Goal: Information Seeking & Learning: Check status

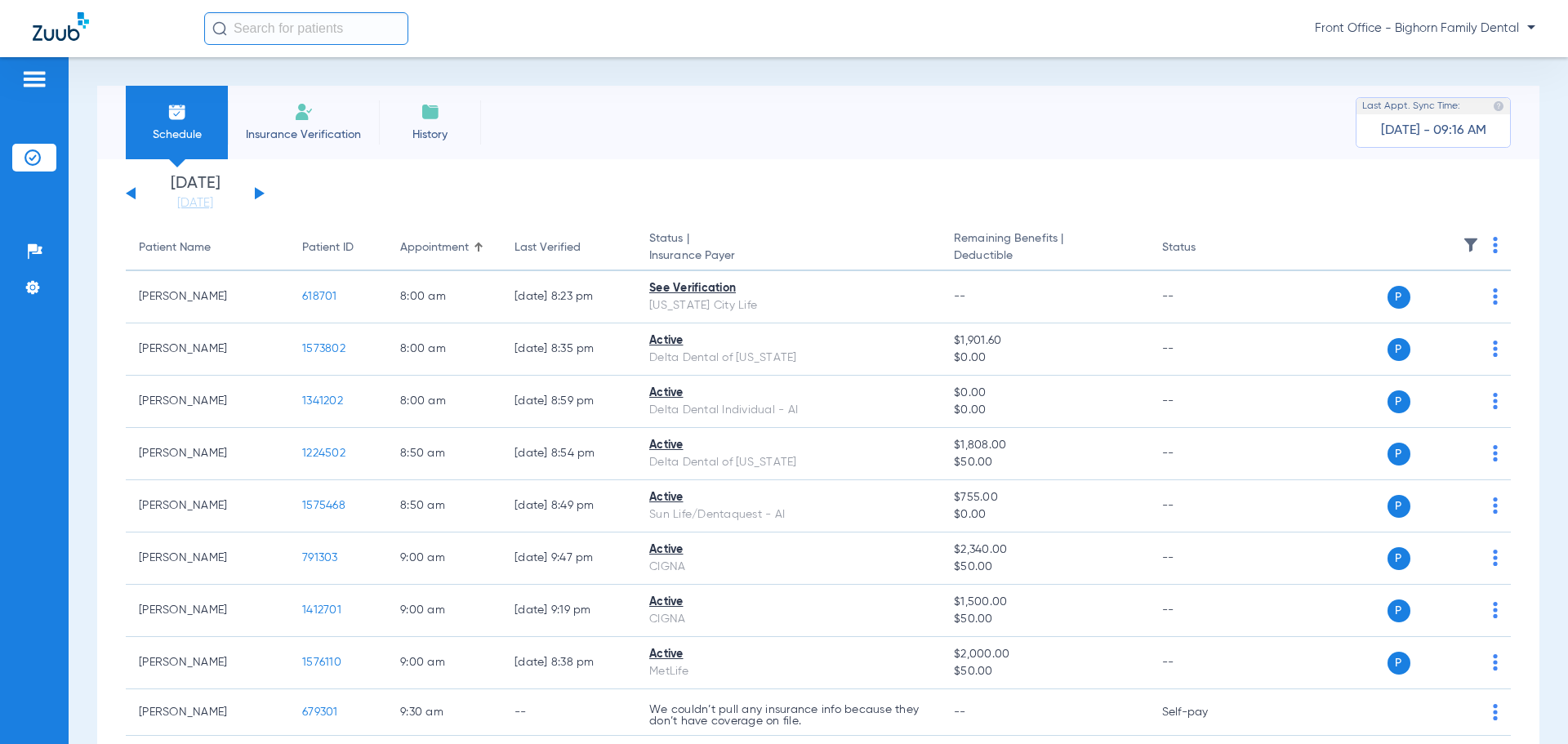
click at [253, 192] on div "[DATE] [DATE] [DATE] [DATE] [DATE] [DATE] [DATE] [DATE] [DATE] [DATE] [DATE] [D…" at bounding box center [195, 194] width 138 height 36
click at [260, 192] on button at bounding box center [260, 194] width 10 height 13
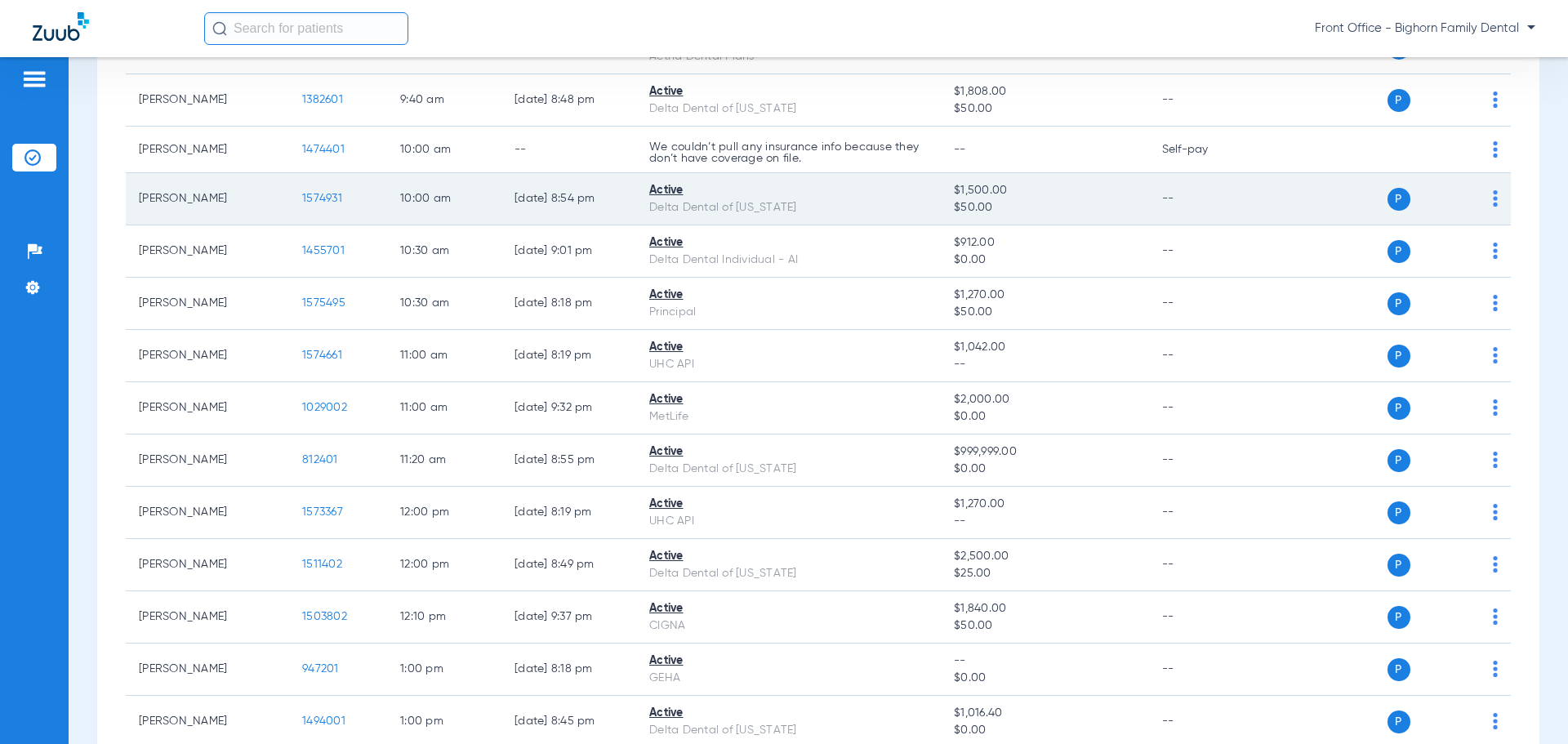
scroll to position [735, 0]
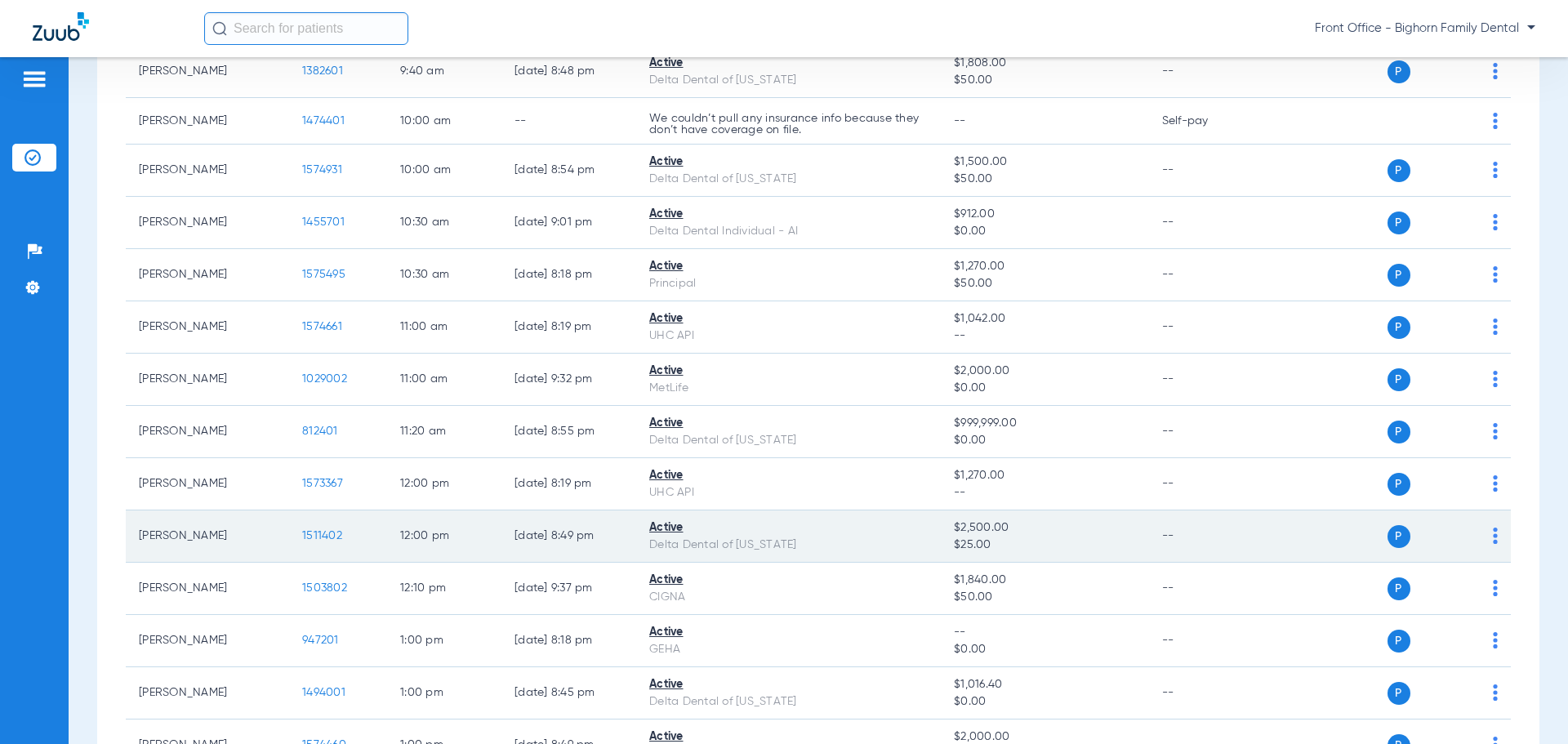
click at [316, 540] on span "1511402" at bounding box center [322, 536] width 40 height 12
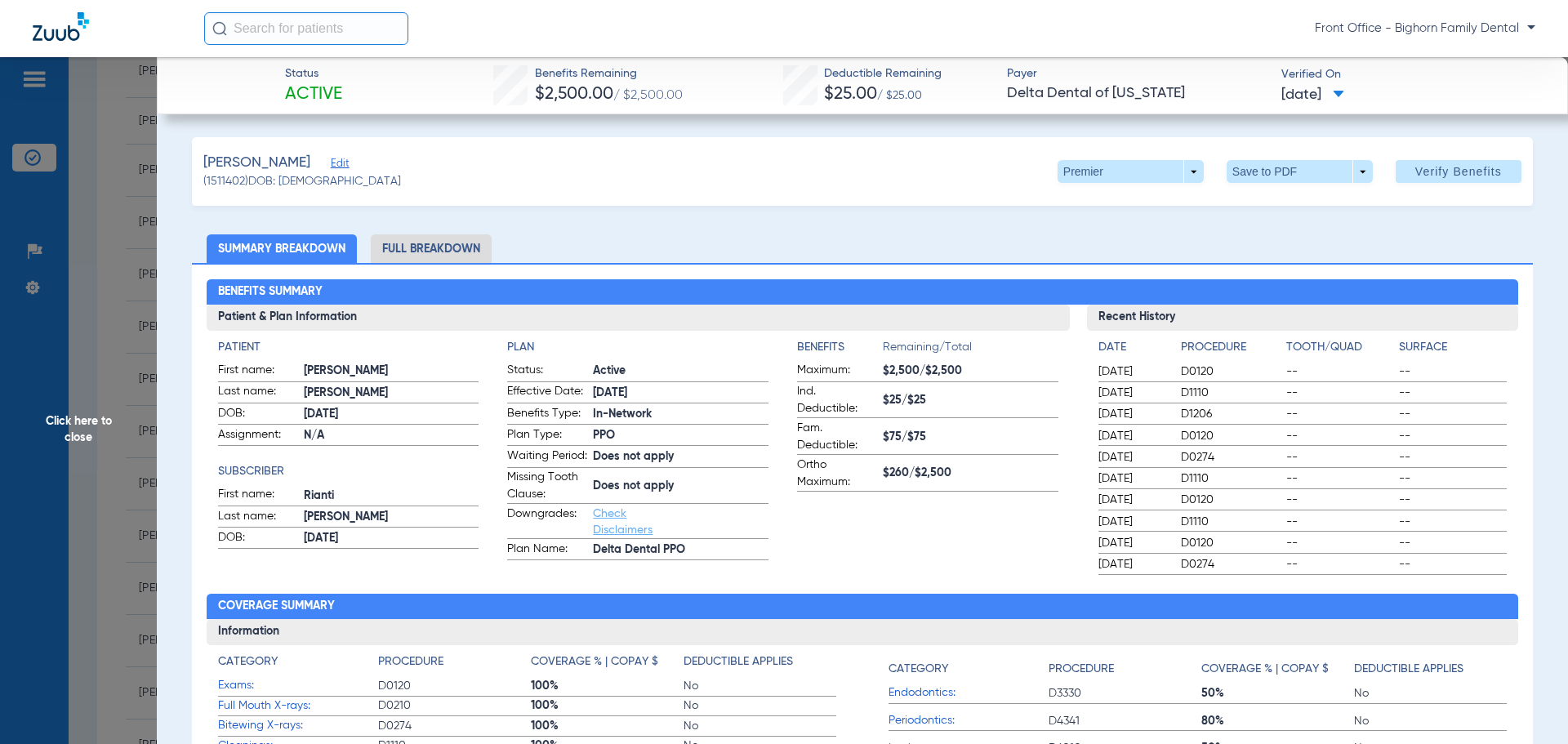
click at [419, 245] on li "Full Breakdown" at bounding box center [432, 249] width 121 height 29
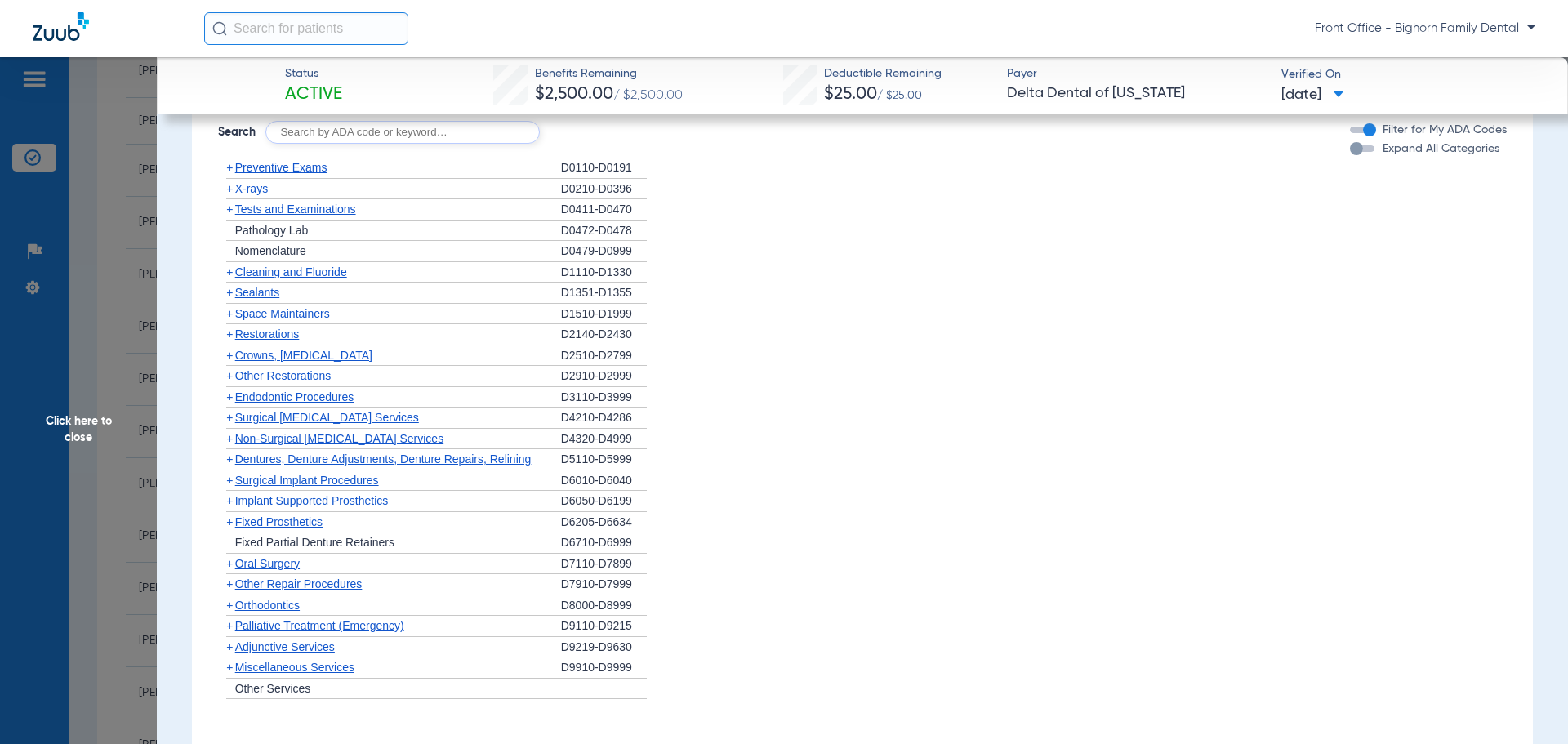
scroll to position [1551, 0]
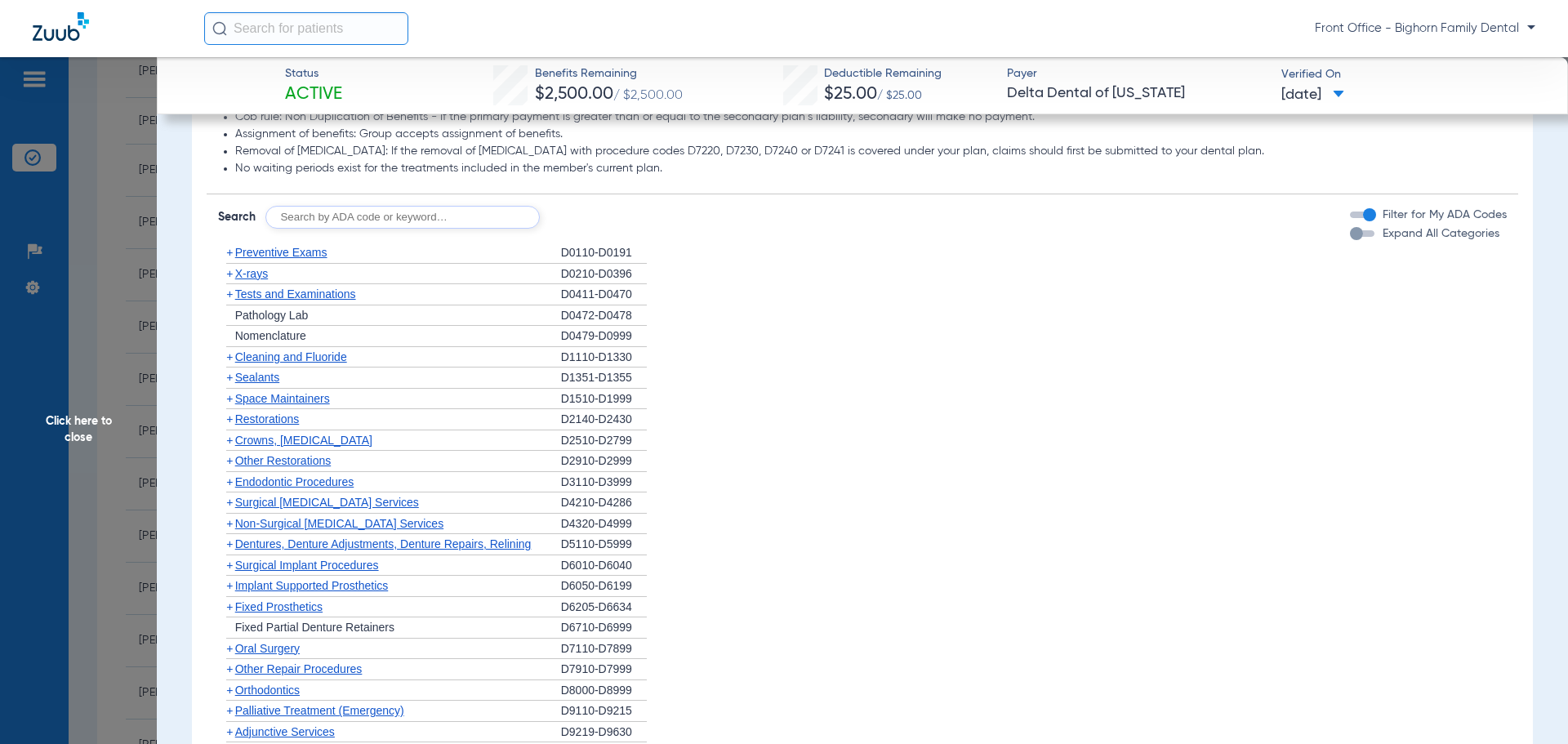
click at [1393, 239] on span "Expand All Categories" at bounding box center [1440, 234] width 117 height 12
click at [1379, 237] on button "Expand All Categories" at bounding box center [1364, 233] width 29 height 6
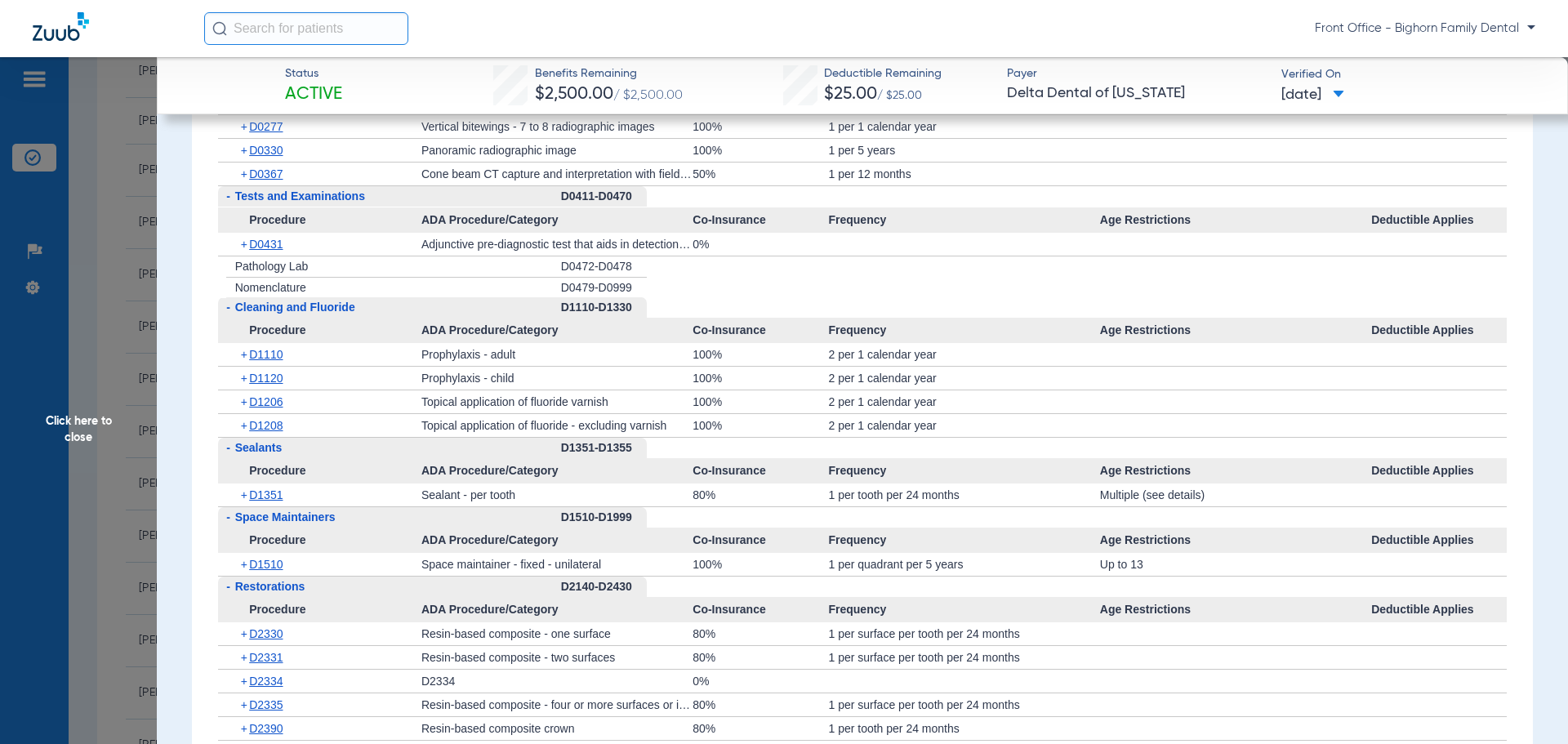
scroll to position [2042, 0]
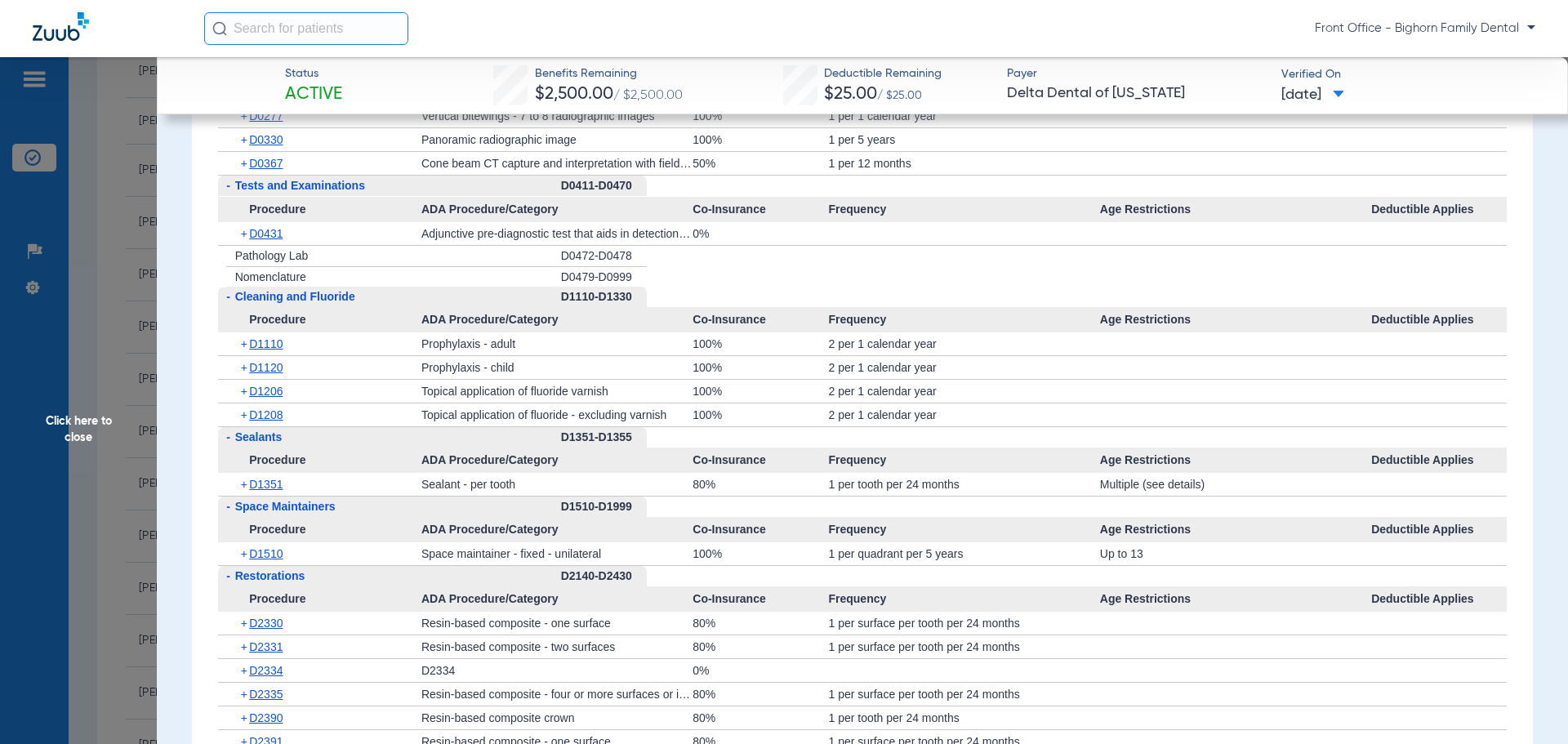
click at [247, 494] on span "+" at bounding box center [245, 483] width 9 height 23
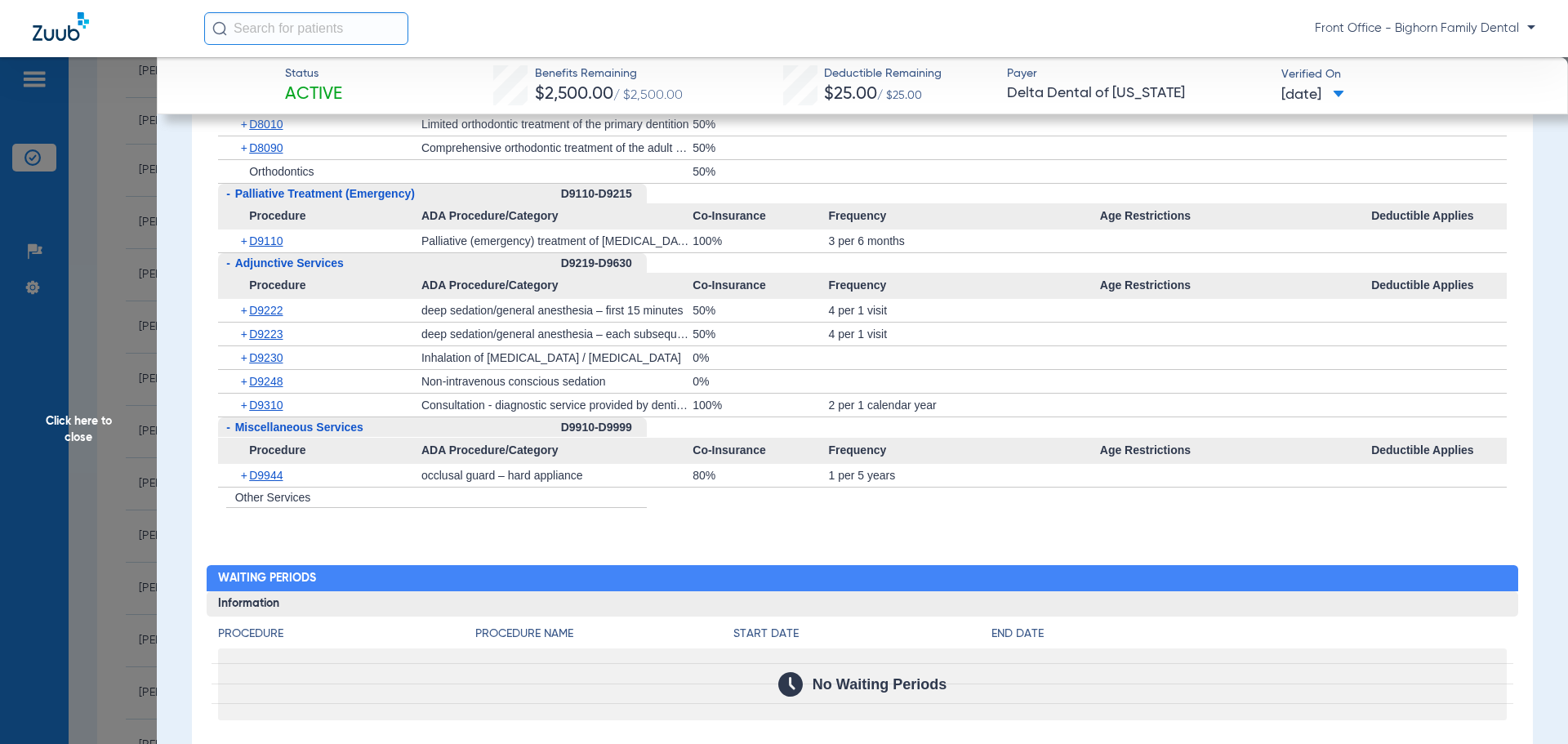
scroll to position [4574, 0]
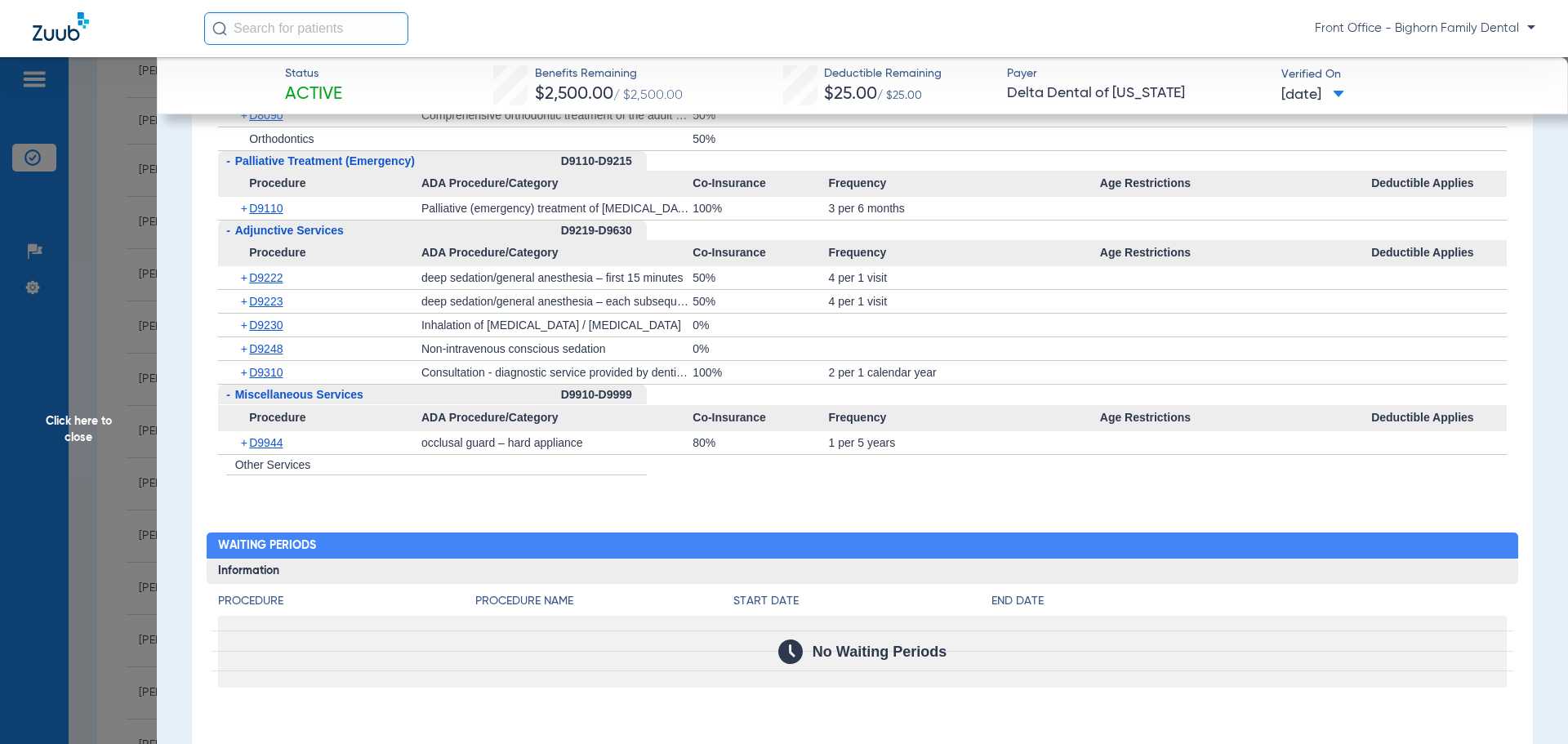
click at [95, 455] on span "Click here to close" at bounding box center [78, 429] width 157 height 744
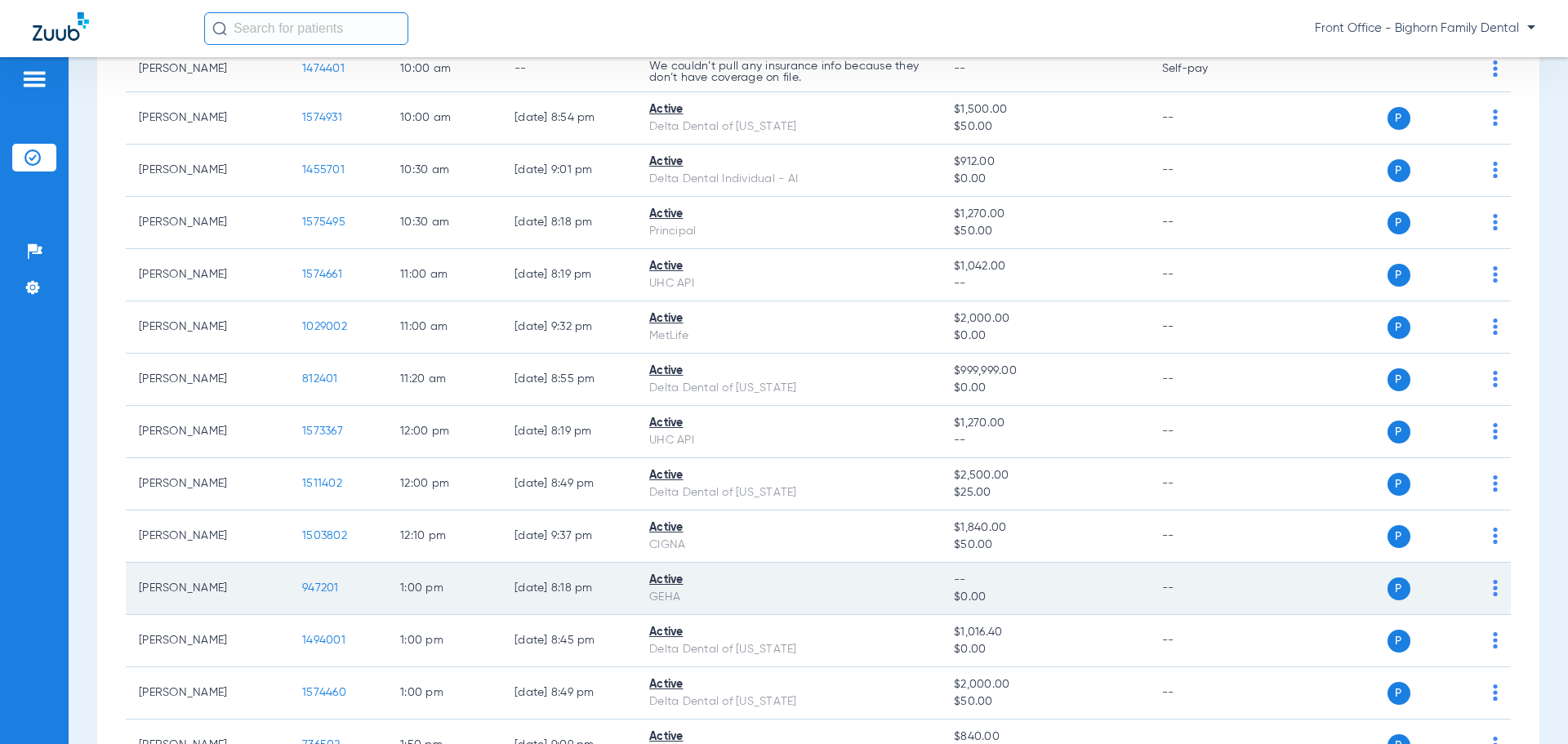
scroll to position [816, 0]
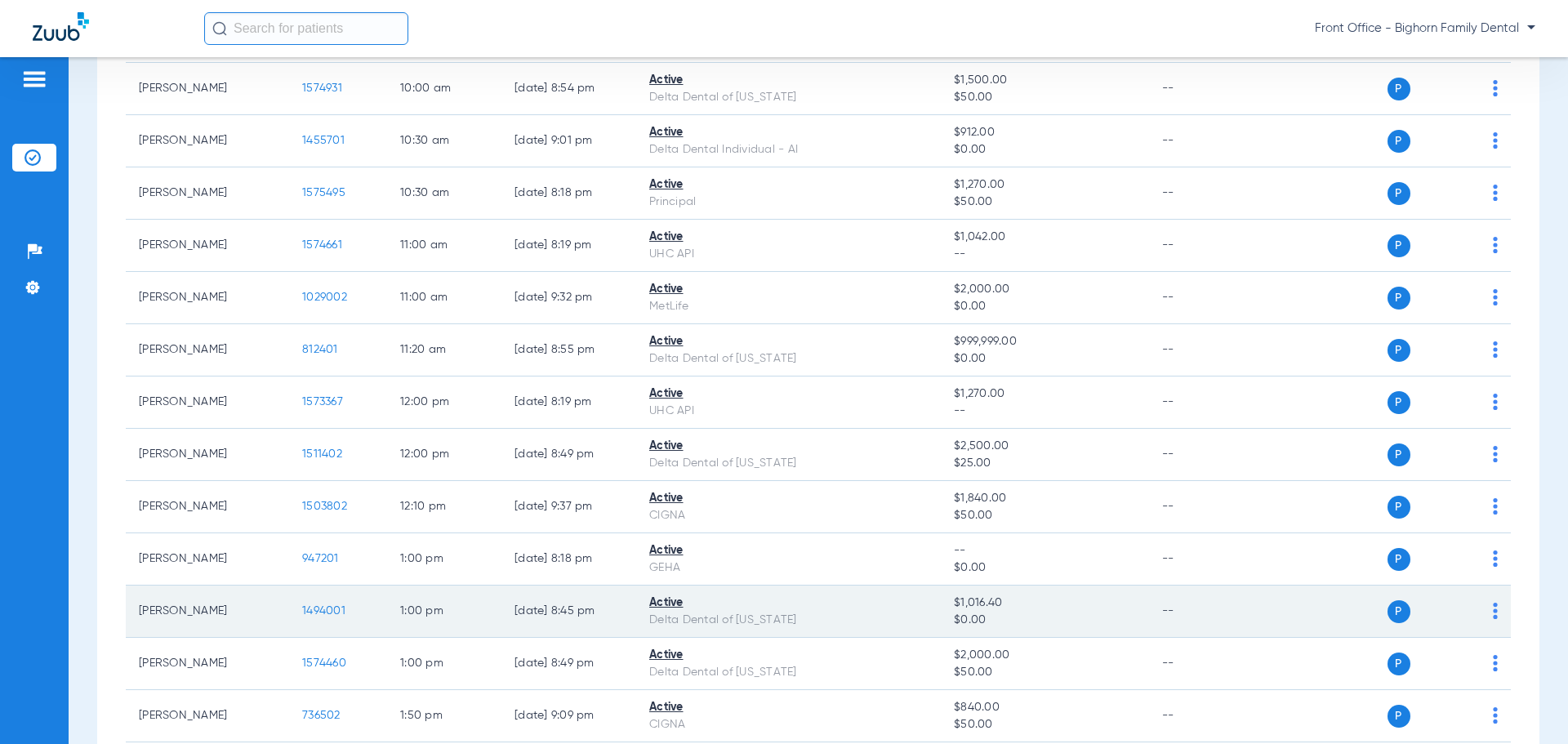
click at [314, 614] on span "1494001" at bounding box center [324, 611] width 43 height 12
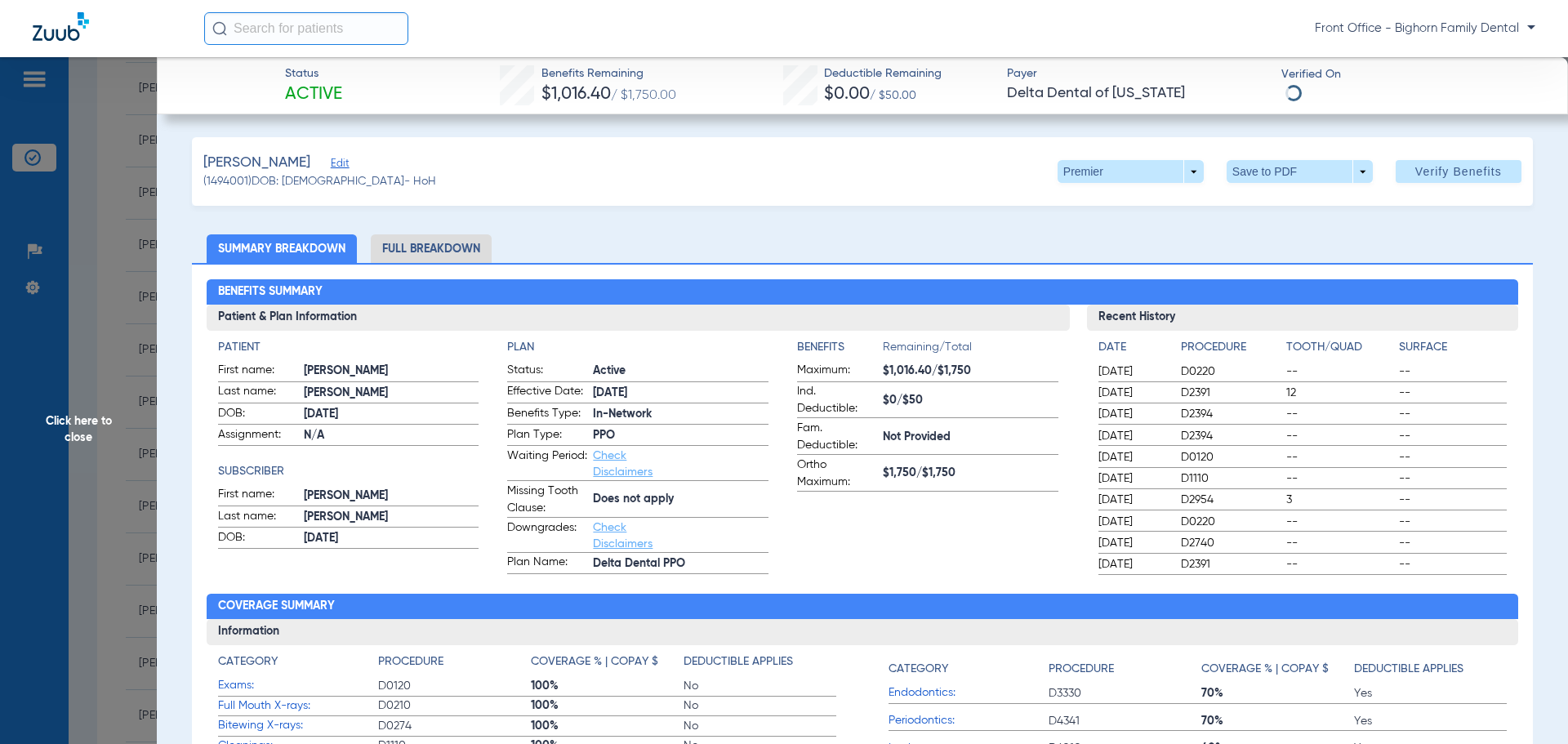
click at [415, 247] on li "Full Breakdown" at bounding box center [432, 249] width 121 height 29
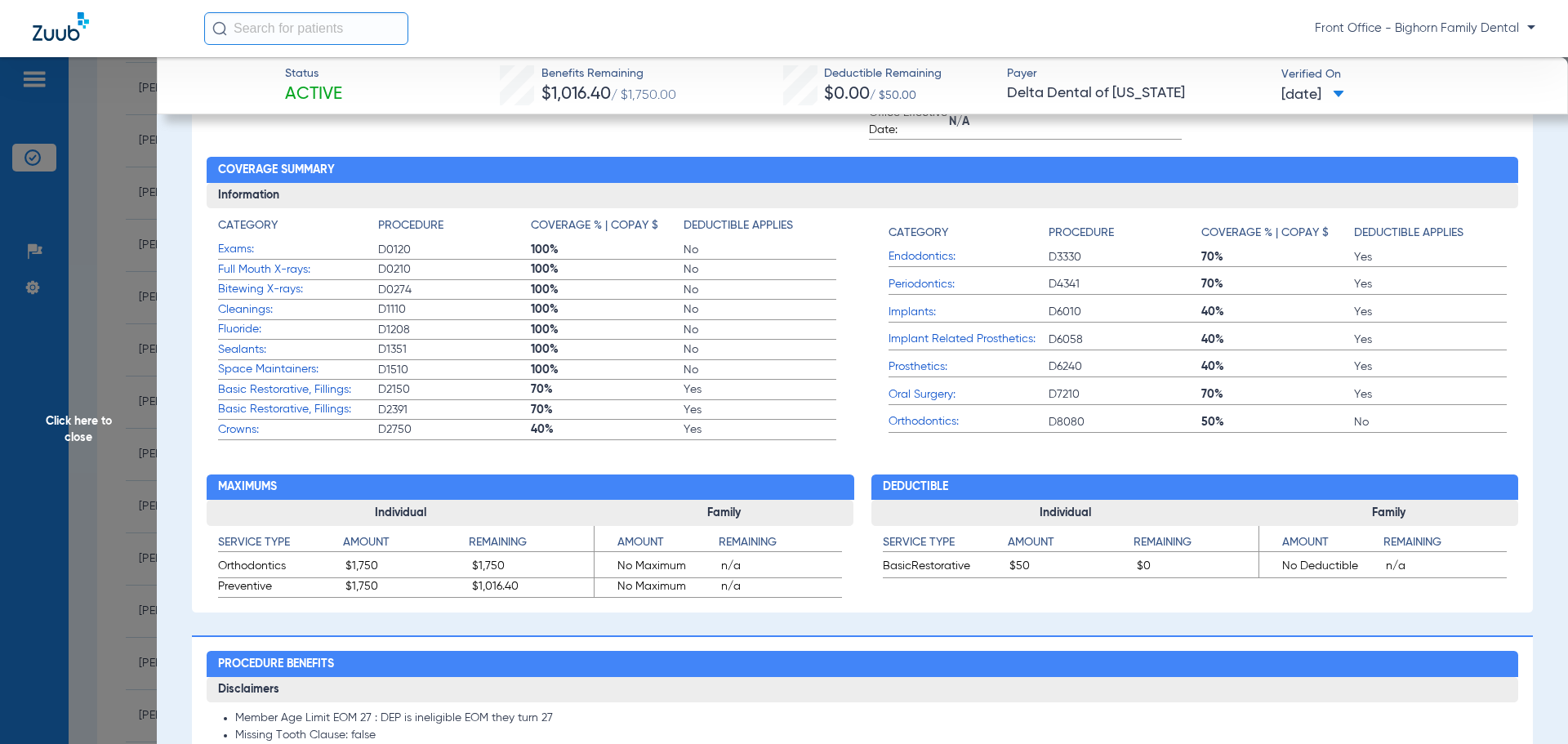
scroll to position [735, 0]
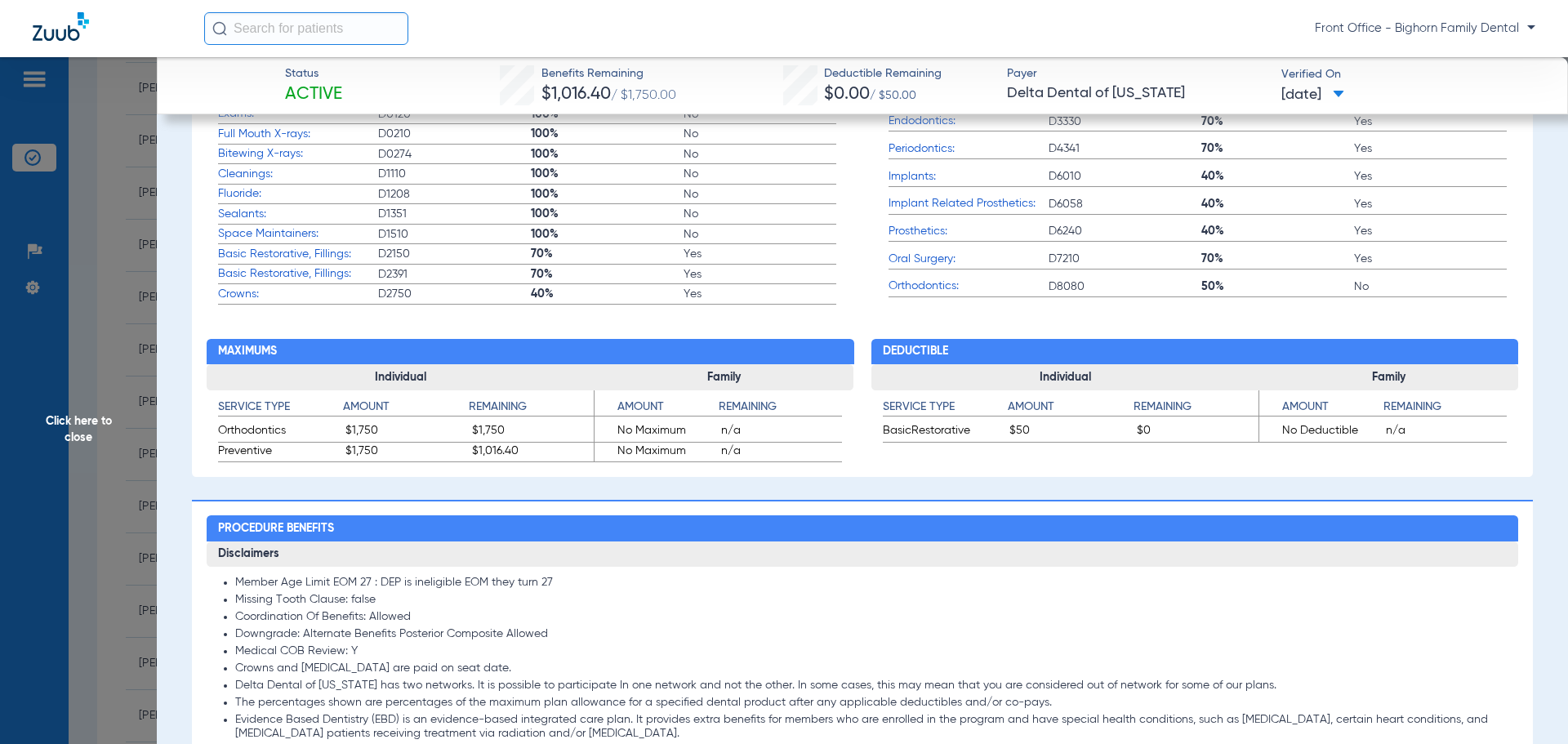
click at [112, 444] on span "Click here to close" at bounding box center [78, 429] width 157 height 744
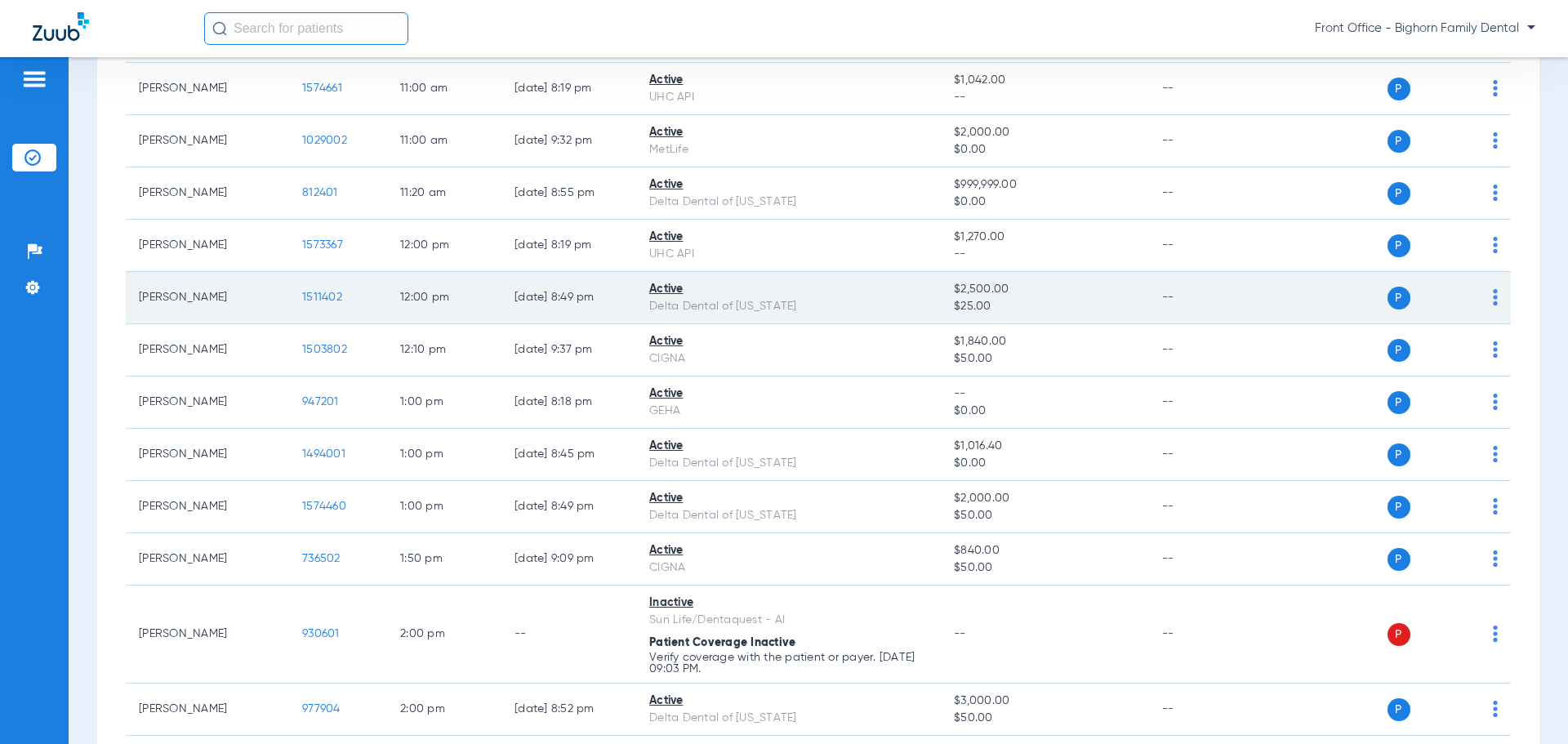
scroll to position [980, 0]
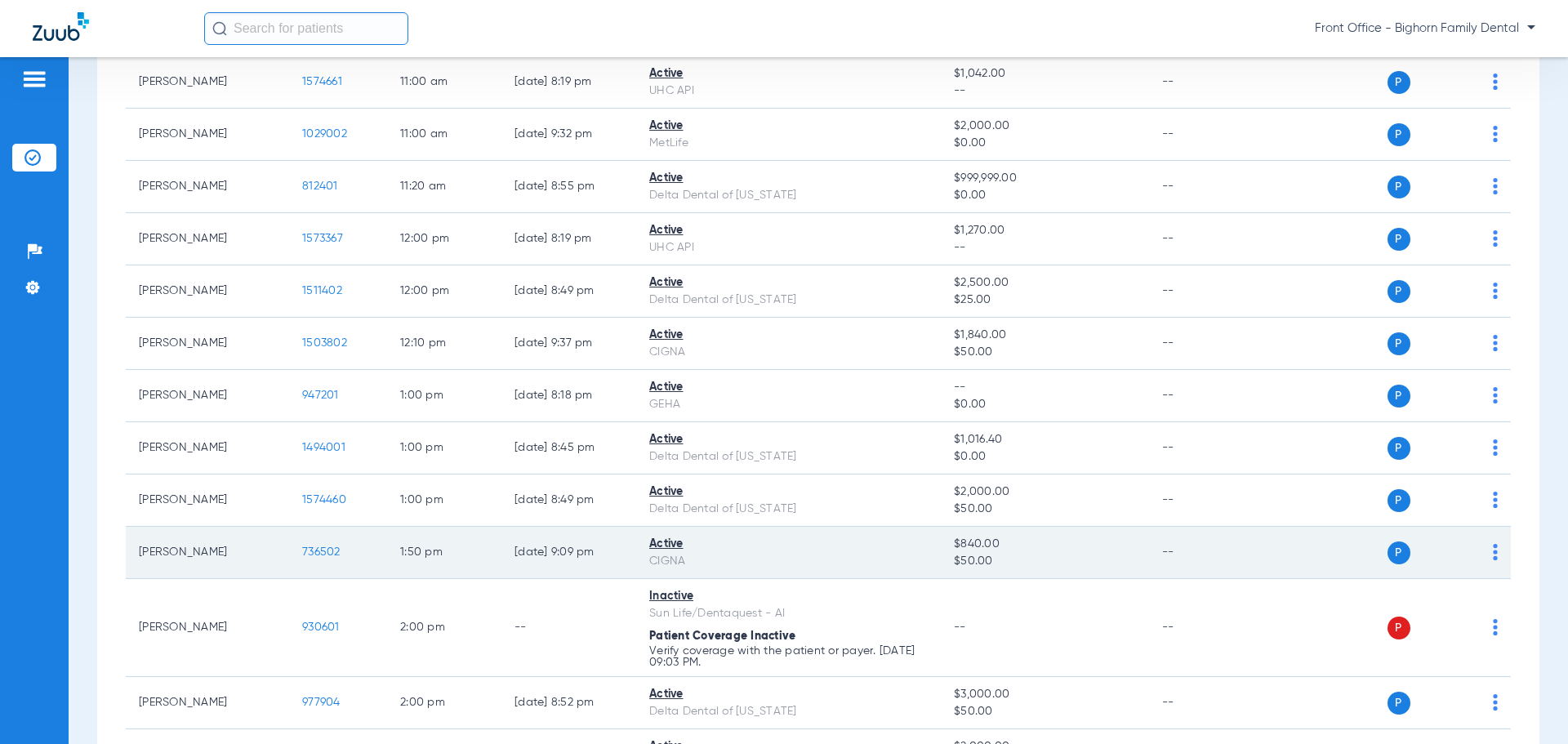
click at [308, 551] on span "736502" at bounding box center [321, 552] width 38 height 12
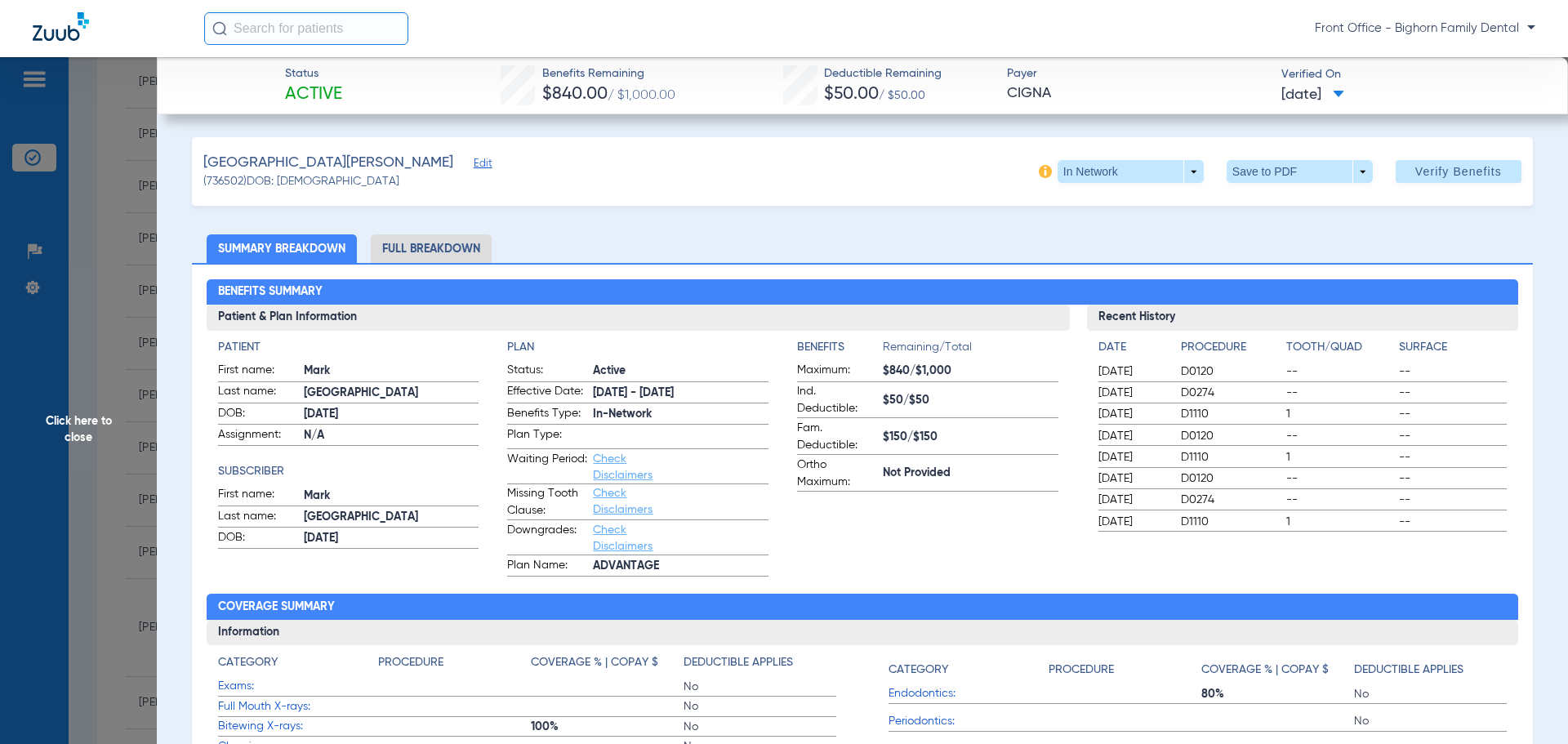
click at [423, 238] on li "Full Breakdown" at bounding box center [432, 249] width 121 height 29
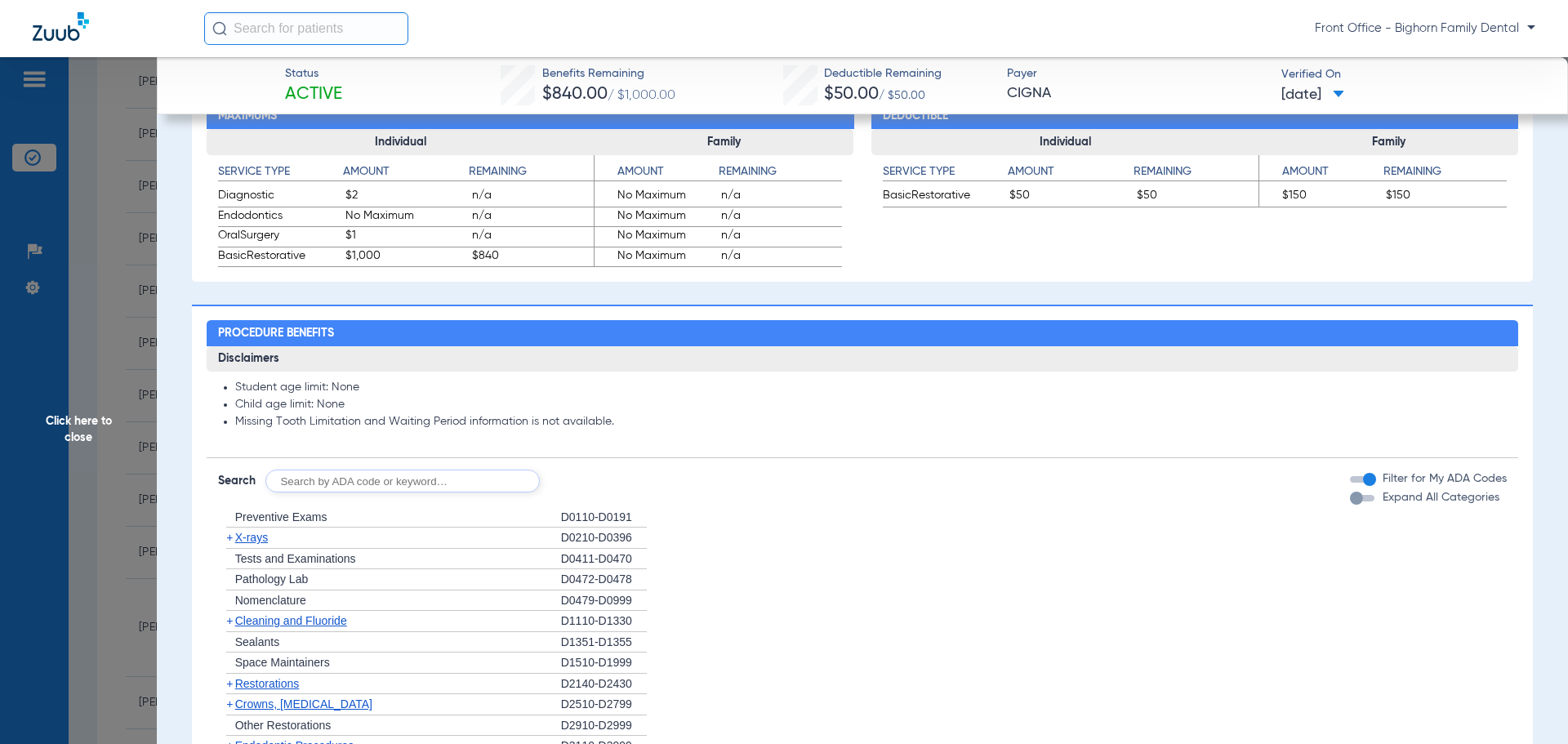
click at [1366, 500] on button "Expand All Categories" at bounding box center [1364, 498] width 29 height 6
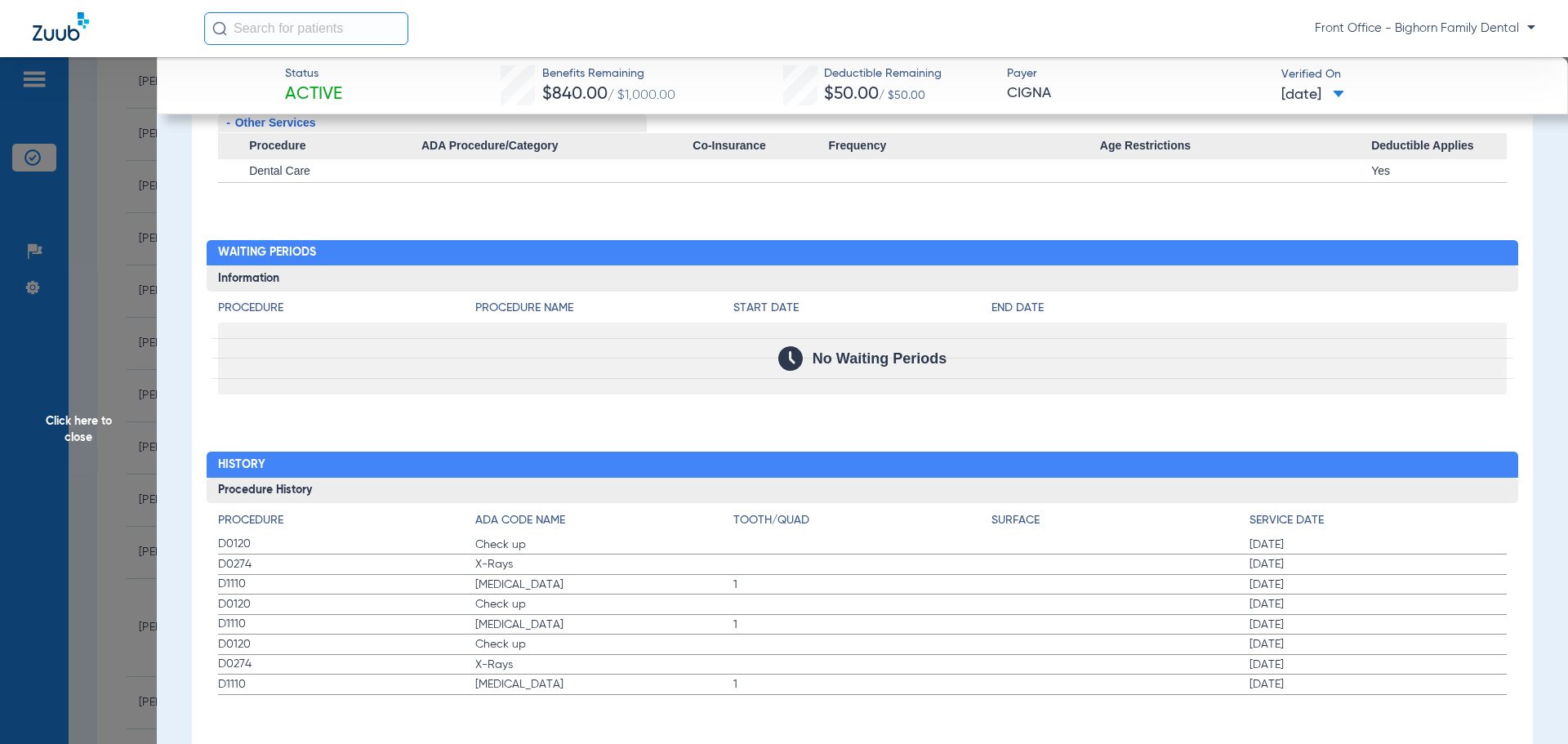
scroll to position [2338, 0]
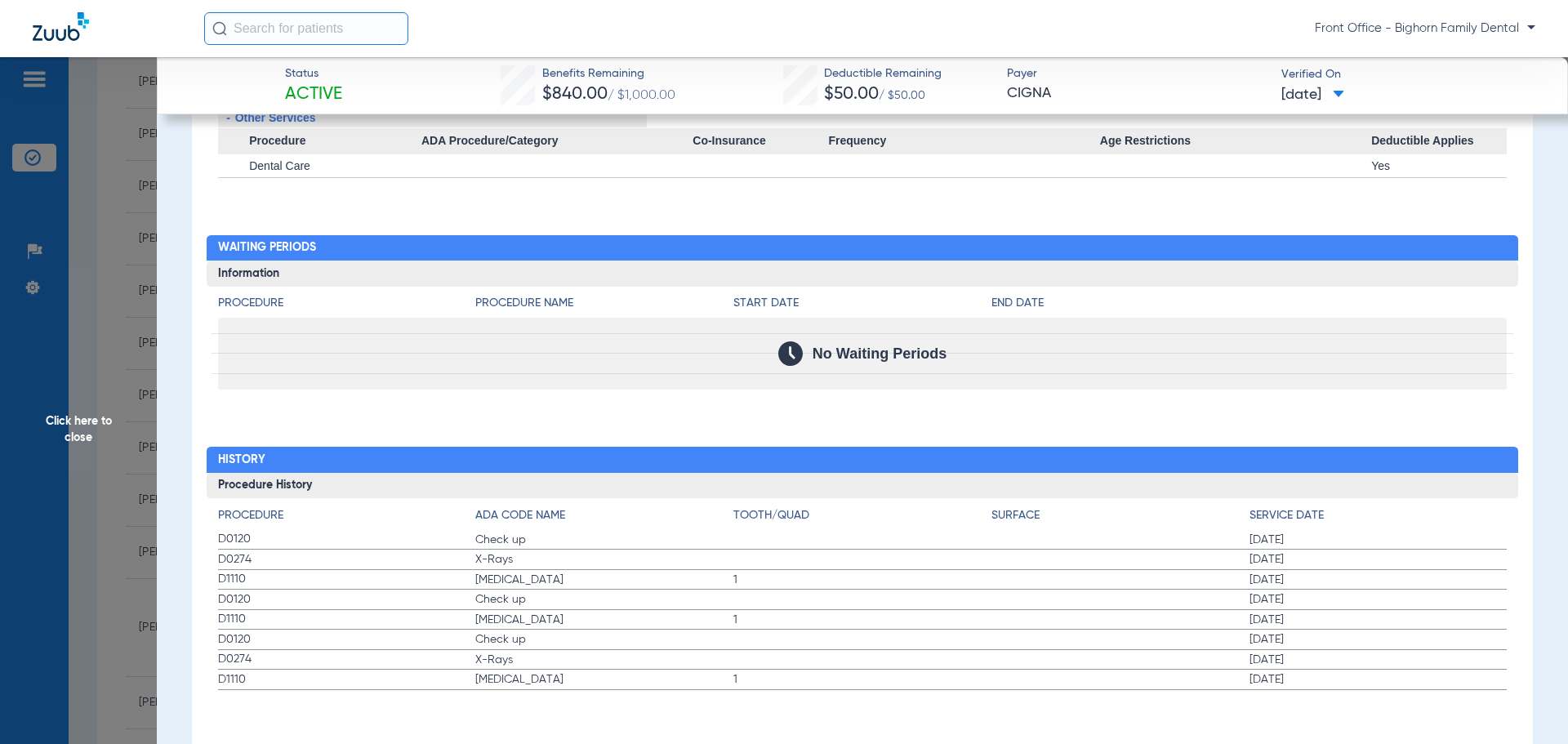
click at [43, 427] on span "Click here to close" at bounding box center [78, 429] width 157 height 744
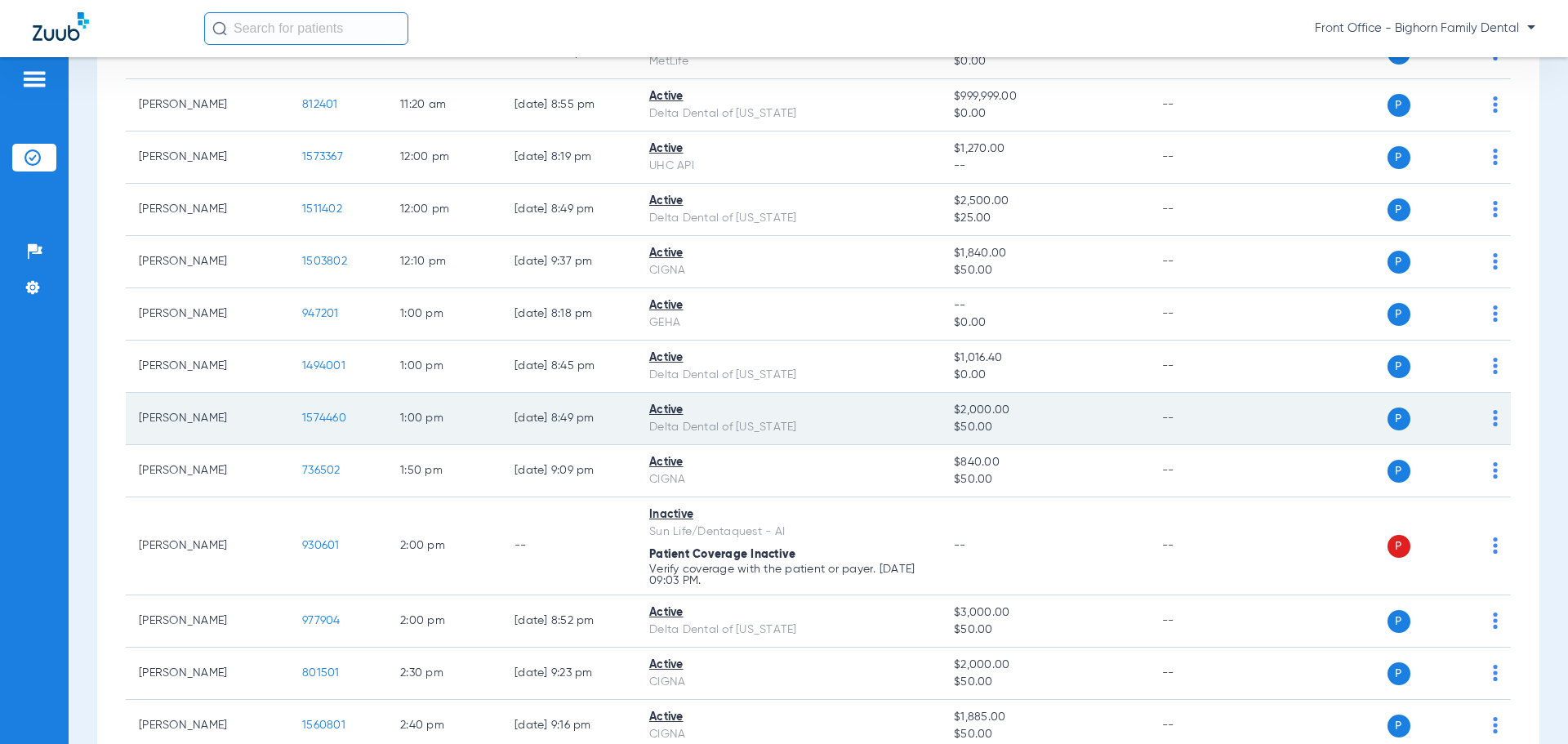
scroll to position [1143, 0]
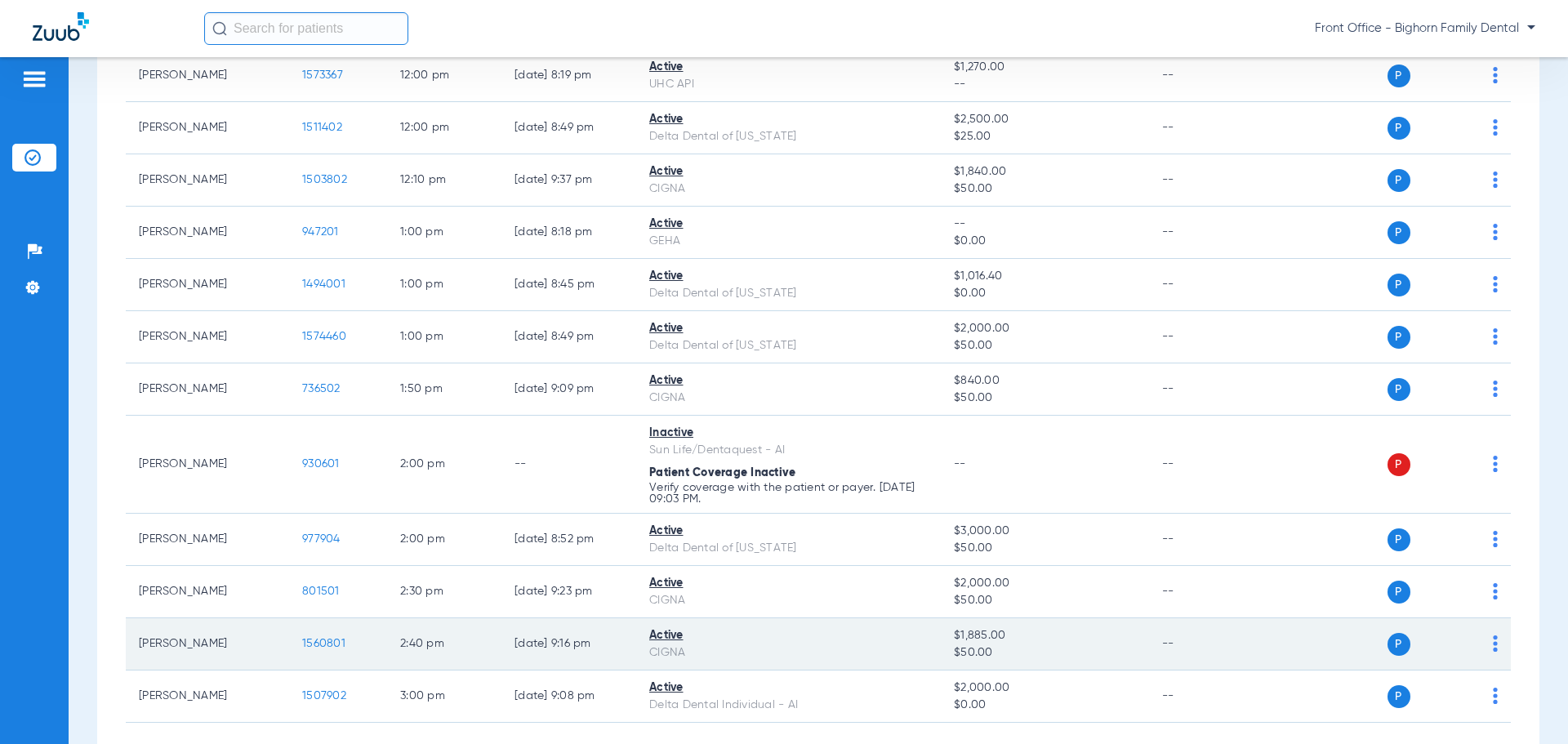
click at [333, 643] on span "1560801" at bounding box center [324, 644] width 43 height 12
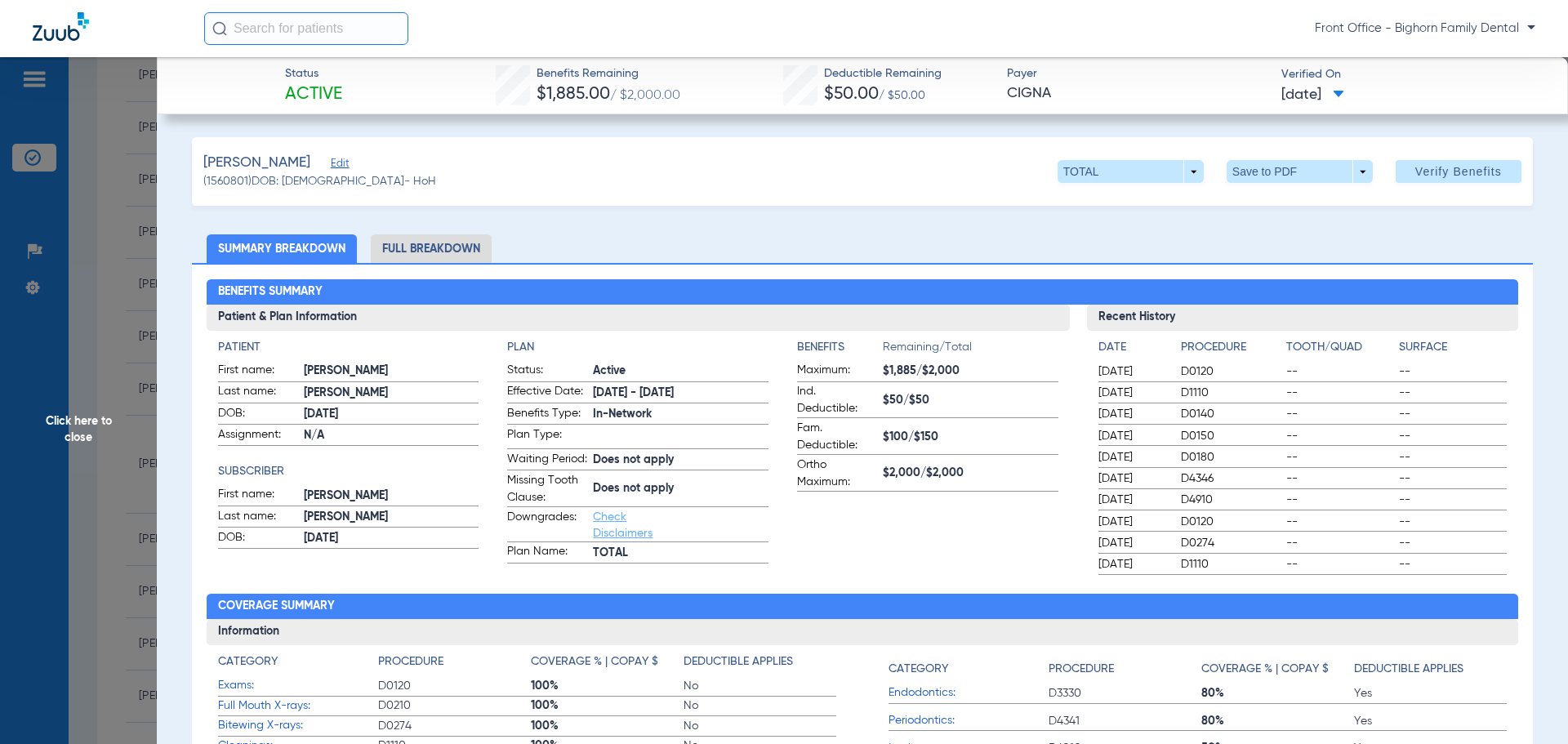
click at [435, 254] on li "Full Breakdown" at bounding box center [432, 249] width 121 height 29
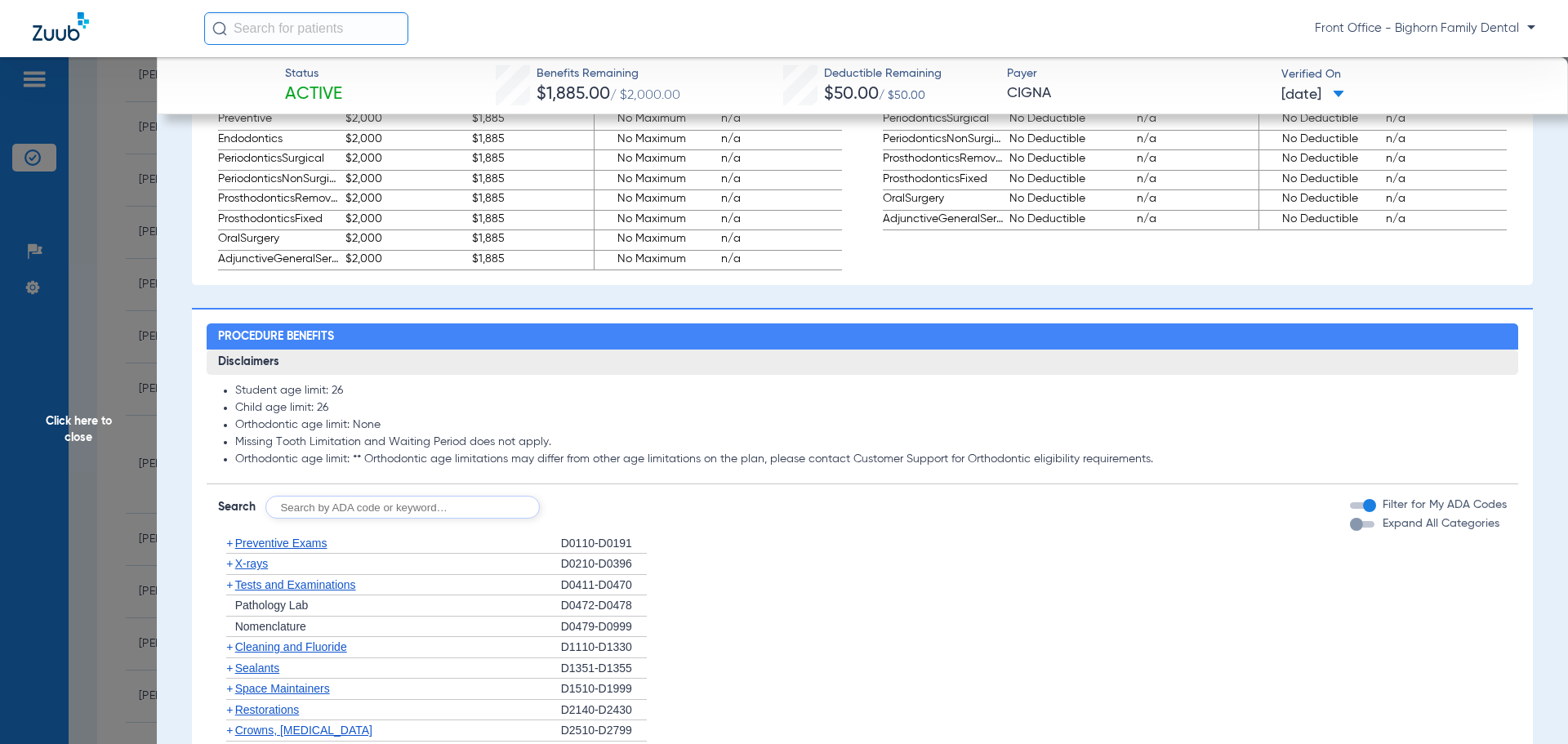
click at [1486, 532] on label "Expand All Categories" at bounding box center [1439, 523] width 120 height 17
click at [1379, 528] on button "Expand All Categories" at bounding box center [1364, 524] width 29 height 6
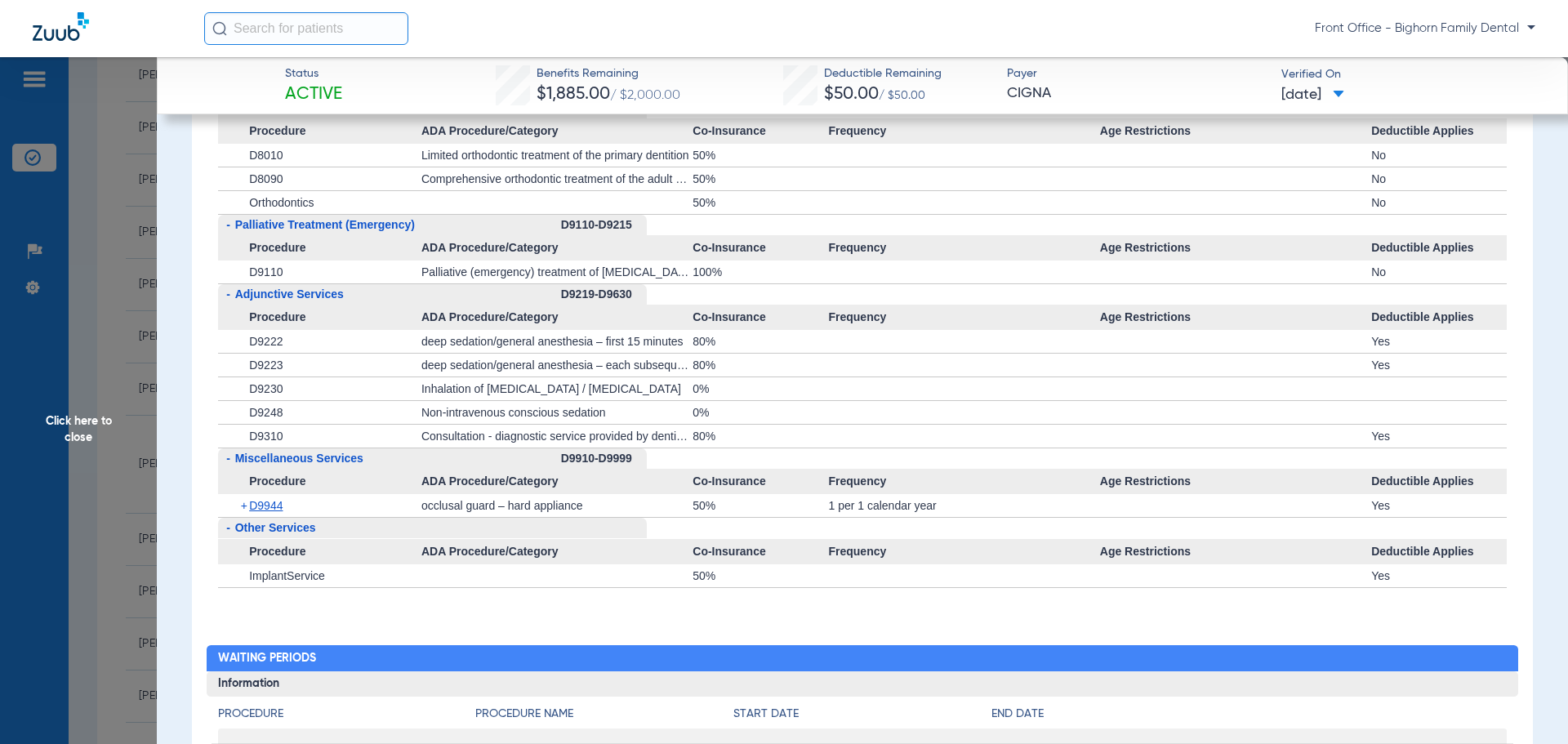
scroll to position [4165, 0]
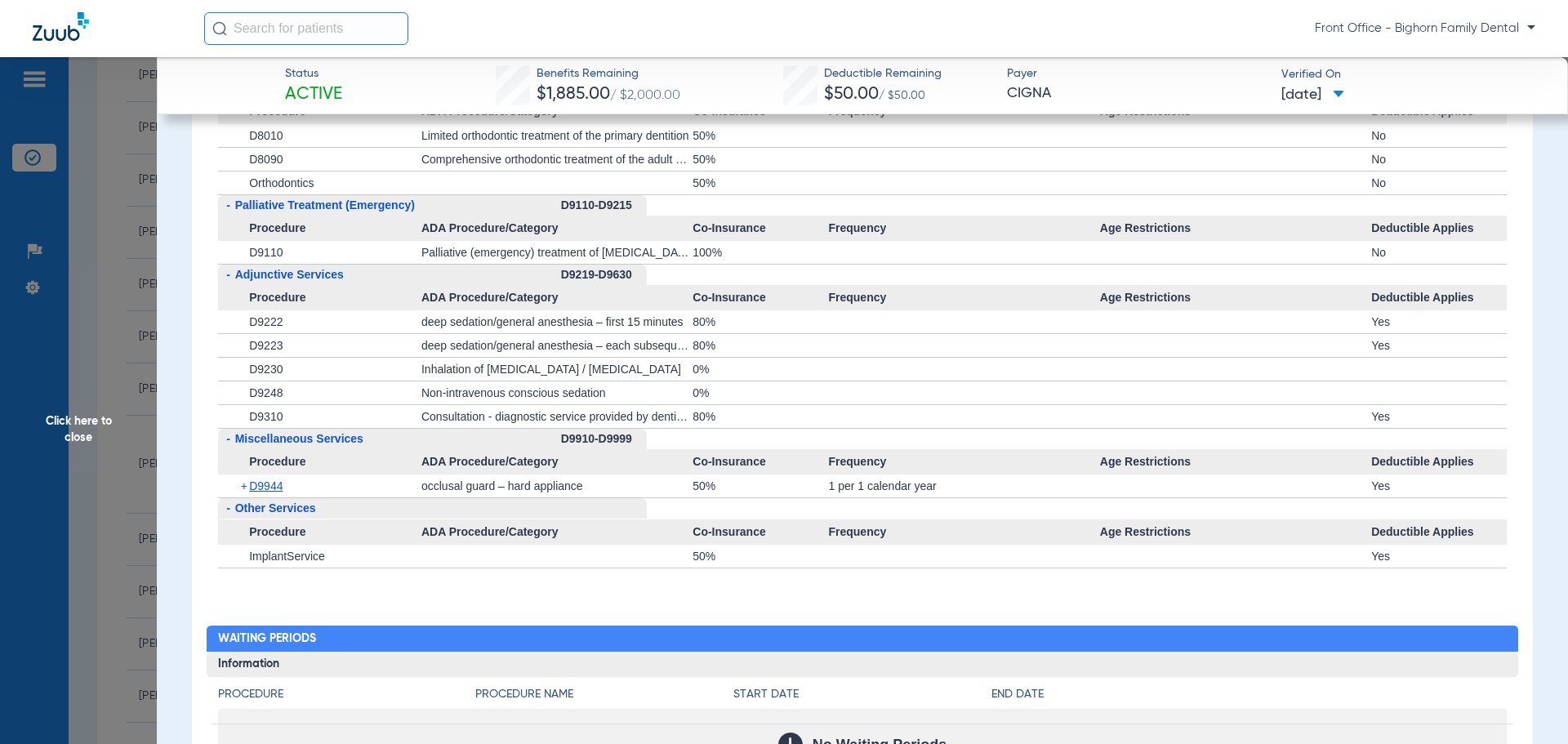
click at [86, 401] on span "Click here to close" at bounding box center [78, 429] width 157 height 744
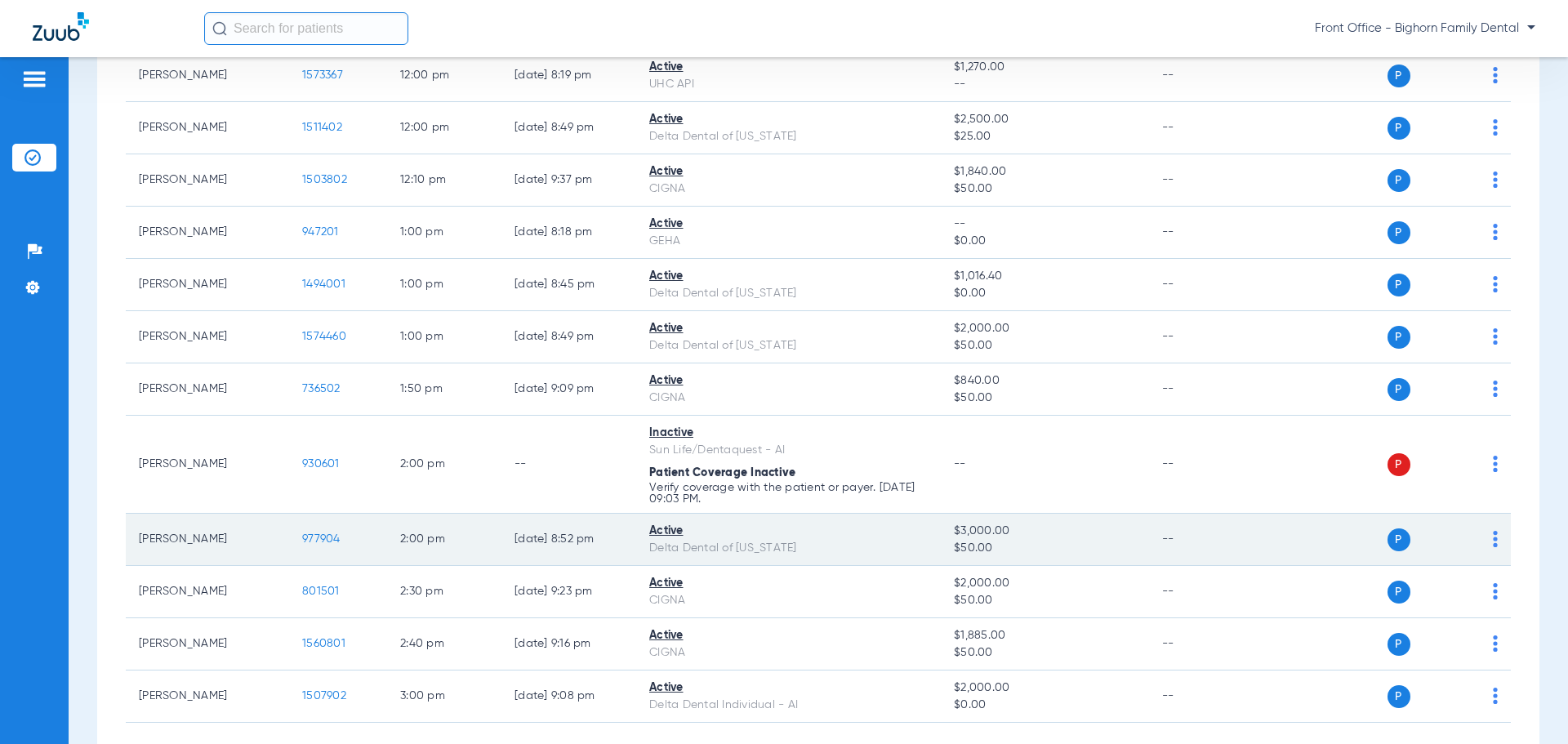
click at [315, 539] on span "977904" at bounding box center [321, 539] width 38 height 12
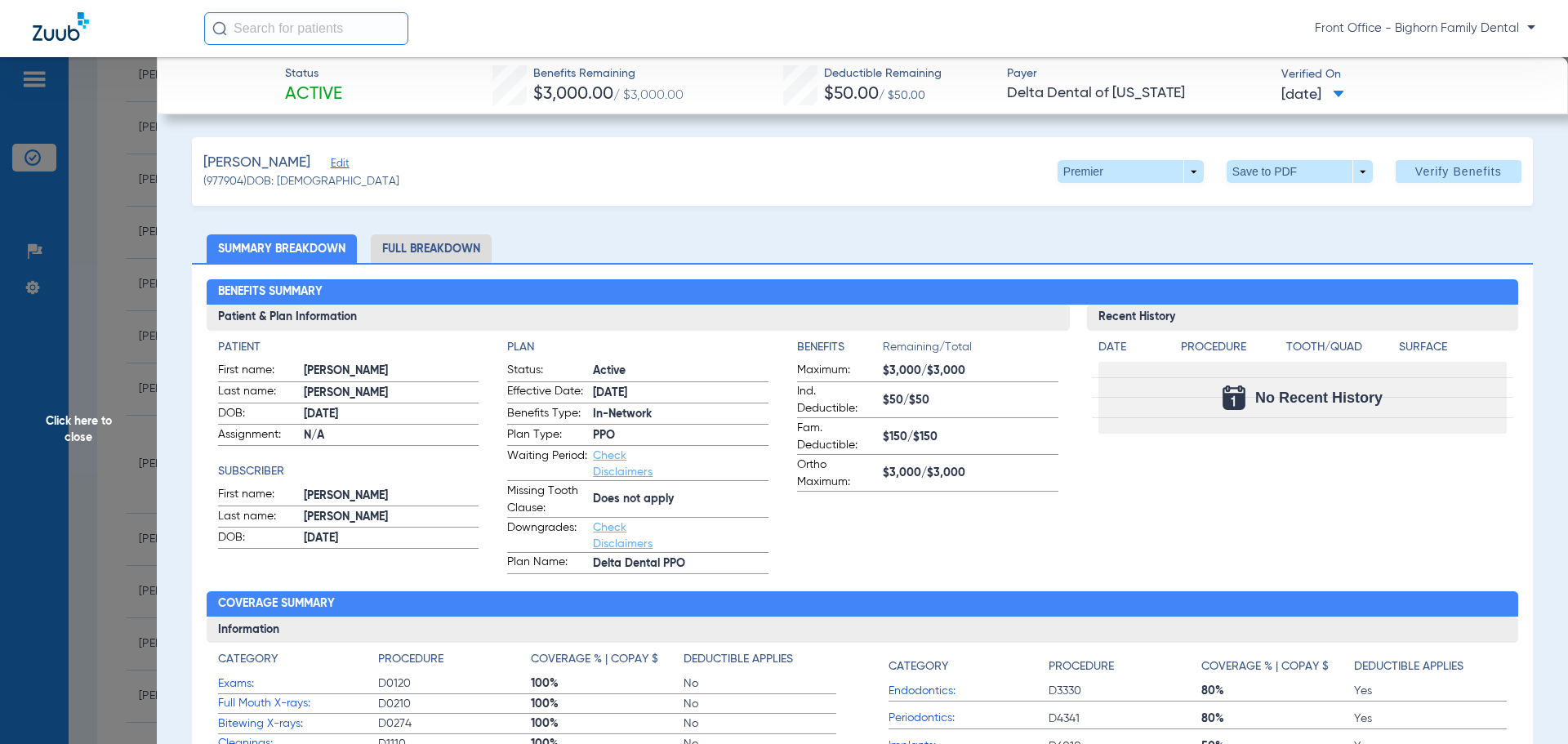
click at [438, 251] on li "Full Breakdown" at bounding box center [432, 249] width 121 height 29
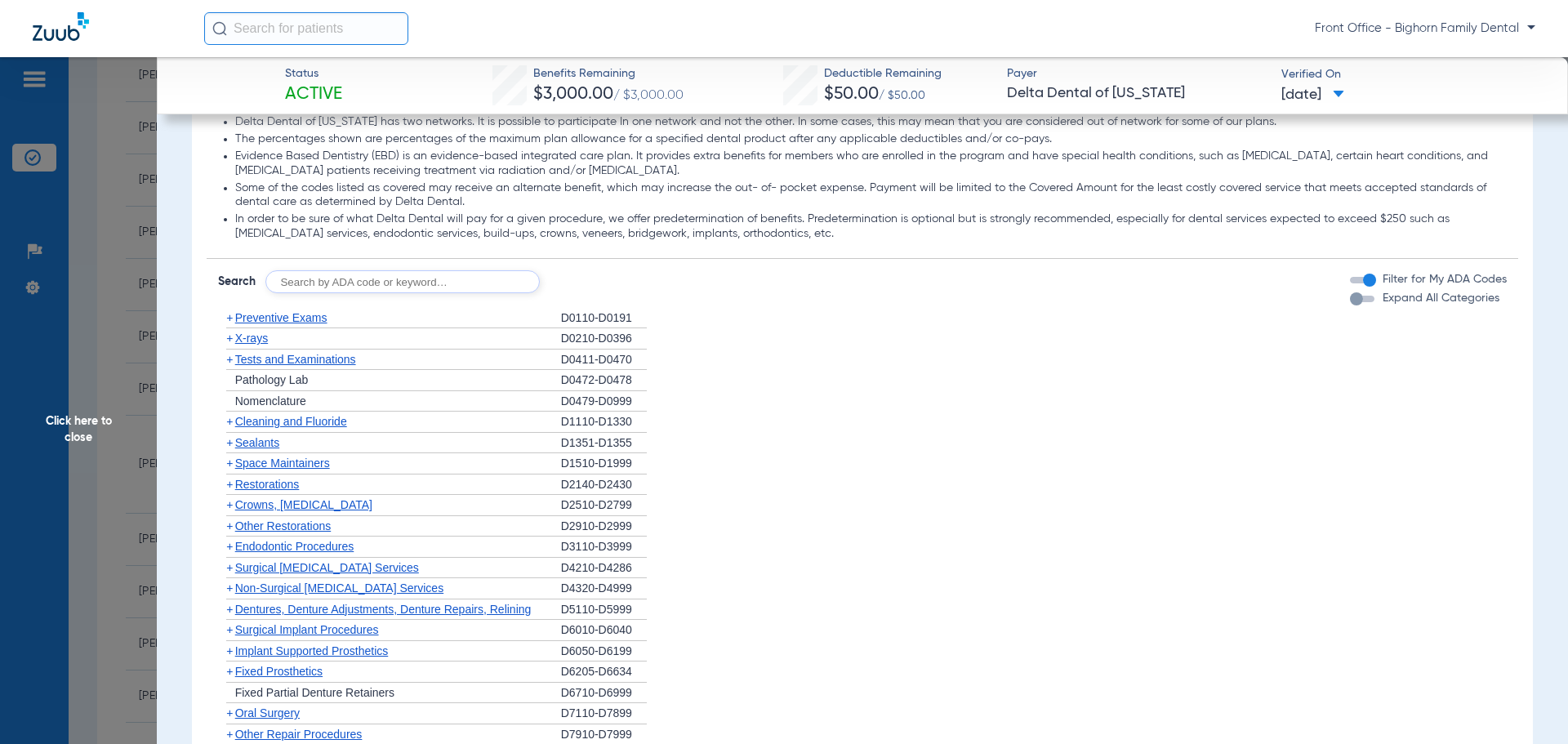
scroll to position [1307, 0]
click at [1469, 295] on span "Expand All Categories" at bounding box center [1440, 296] width 117 height 12
click at [1379, 295] on button "Expand All Categories" at bounding box center [1364, 297] width 29 height 6
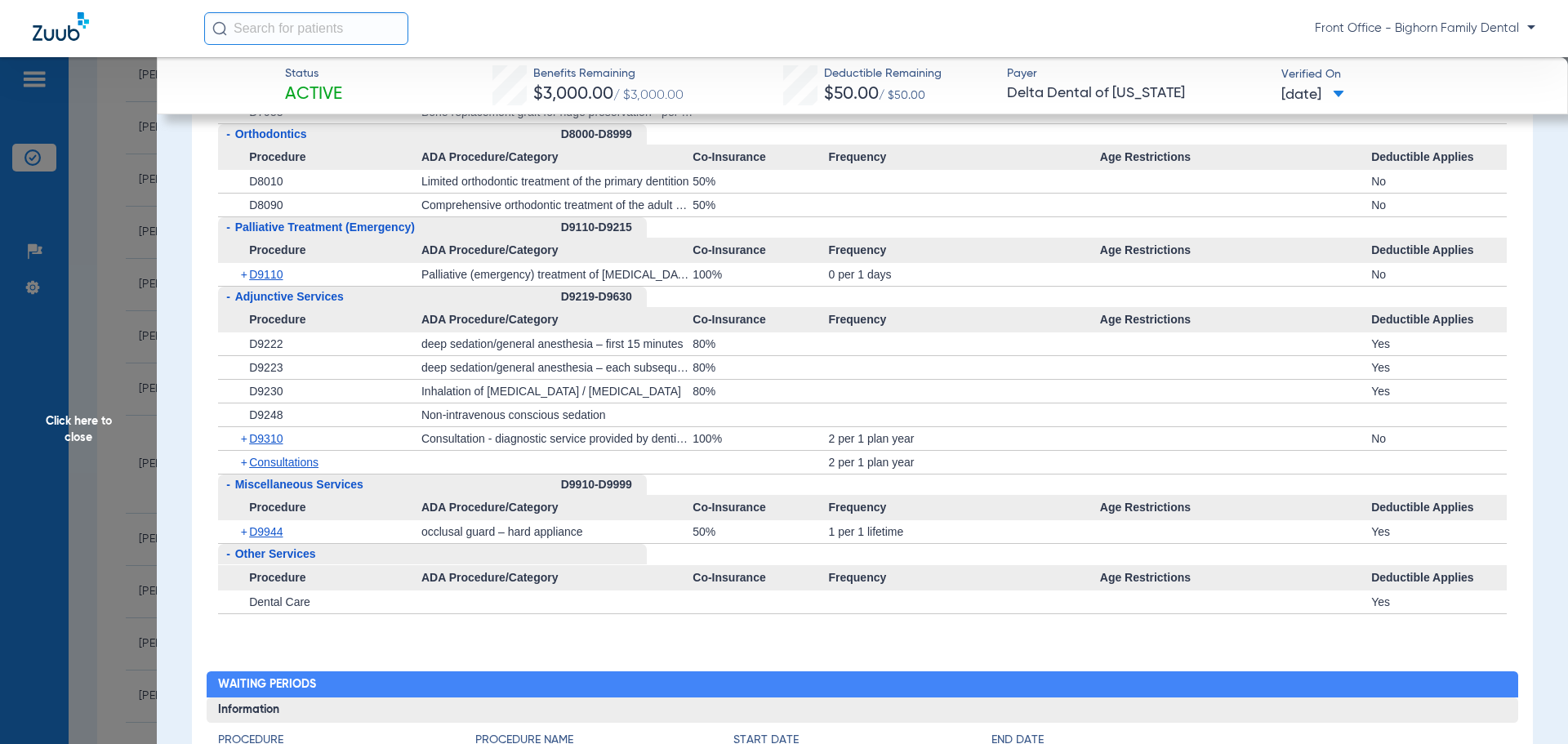
scroll to position [4084, 0]
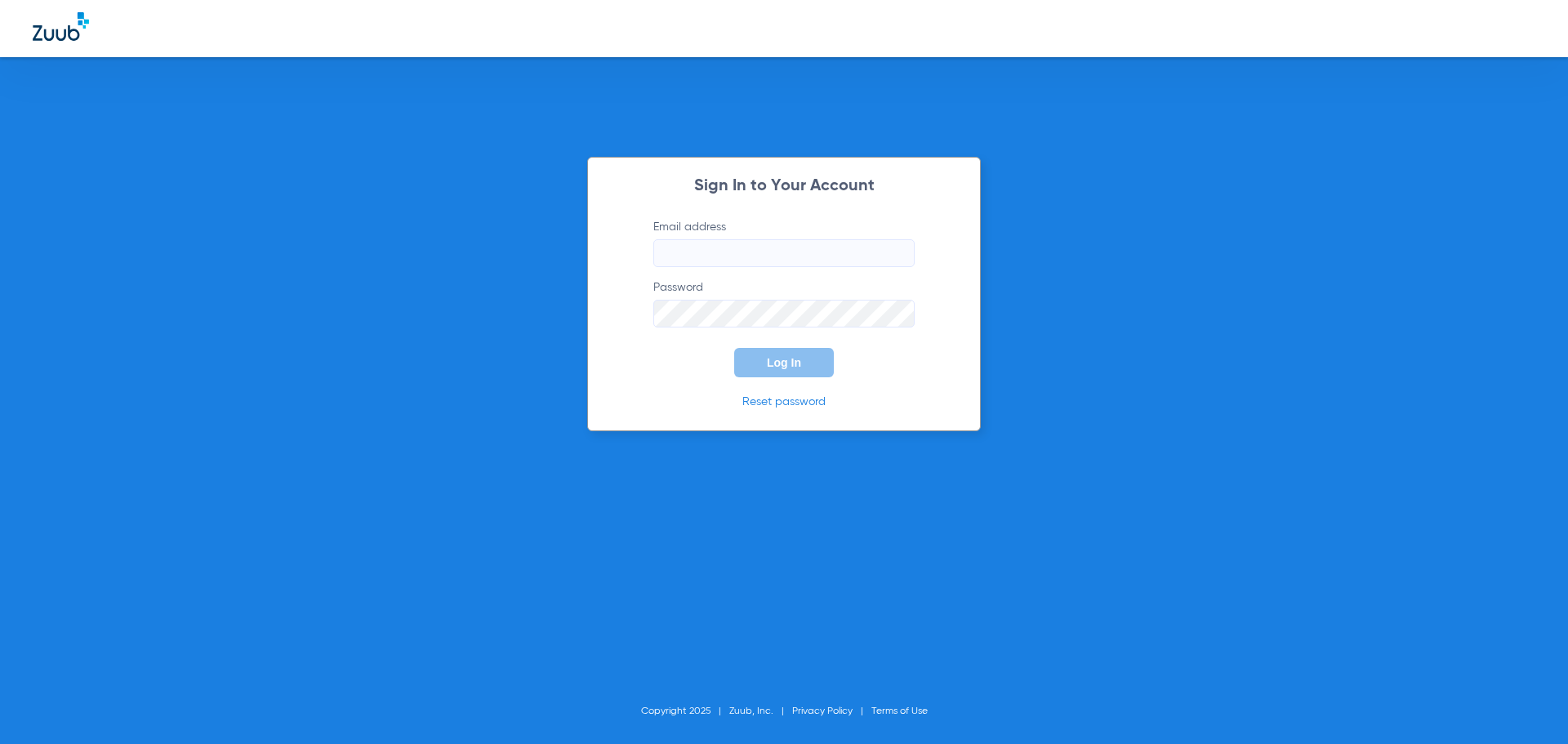
type input "[PERSON_NAME][EMAIL_ADDRESS][DOMAIN_NAME]"
